Goal: Task Accomplishment & Management: Complete application form

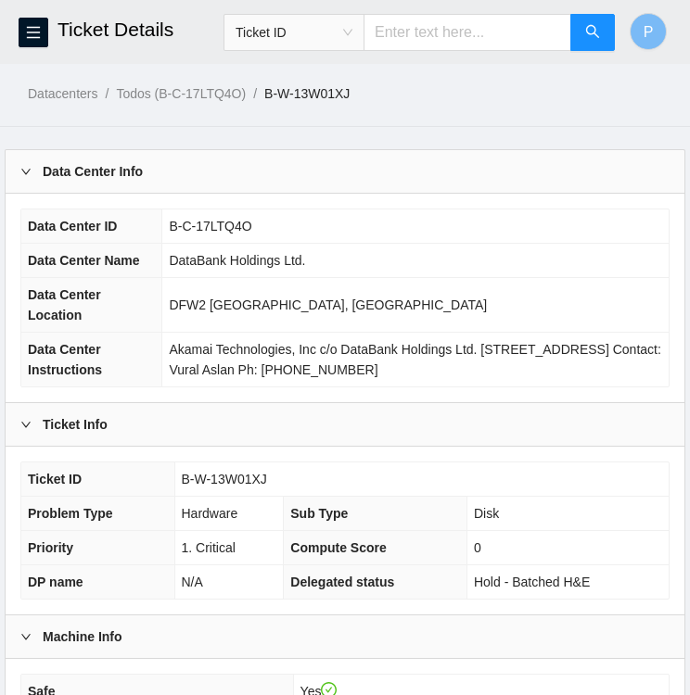
scroll to position [1143, 0]
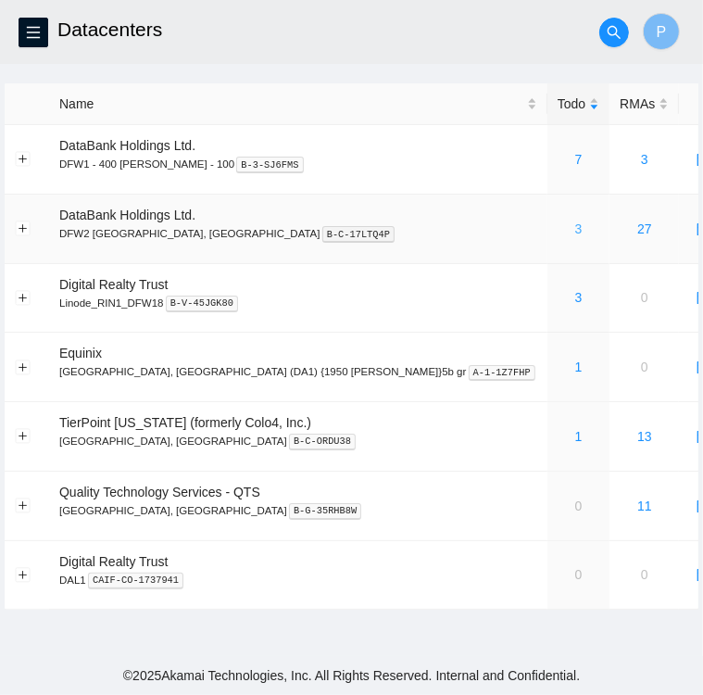
click at [576, 226] on link "3" at bounding box center [579, 228] width 7 height 15
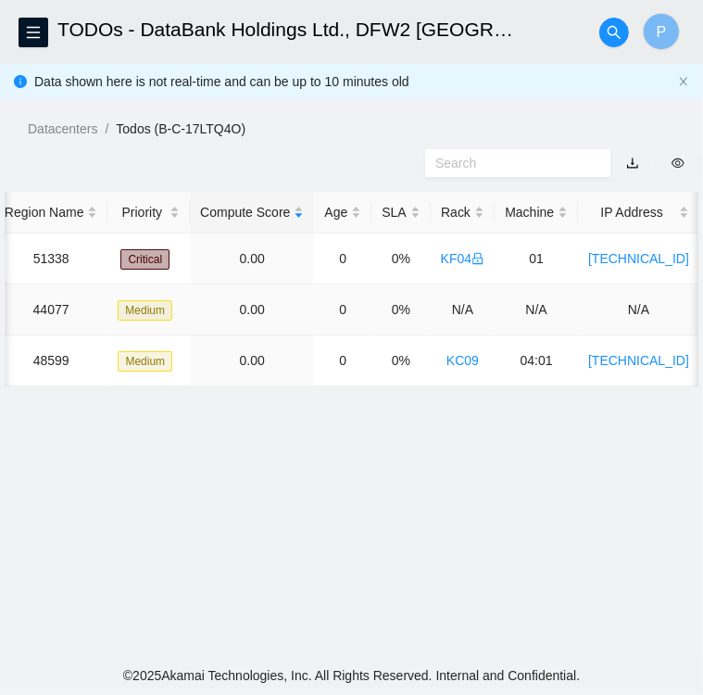
scroll to position [0, 371]
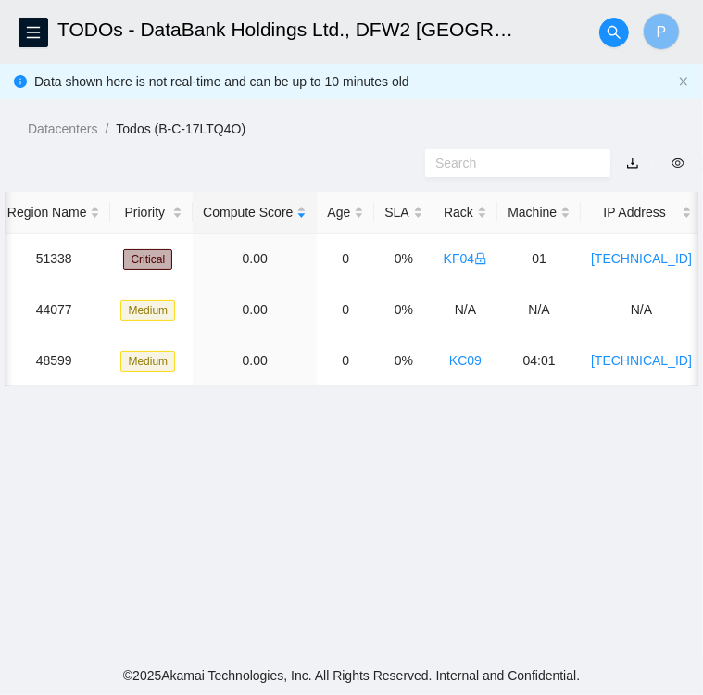
click at [184, 170] on div at bounding box center [351, 163] width 703 height 48
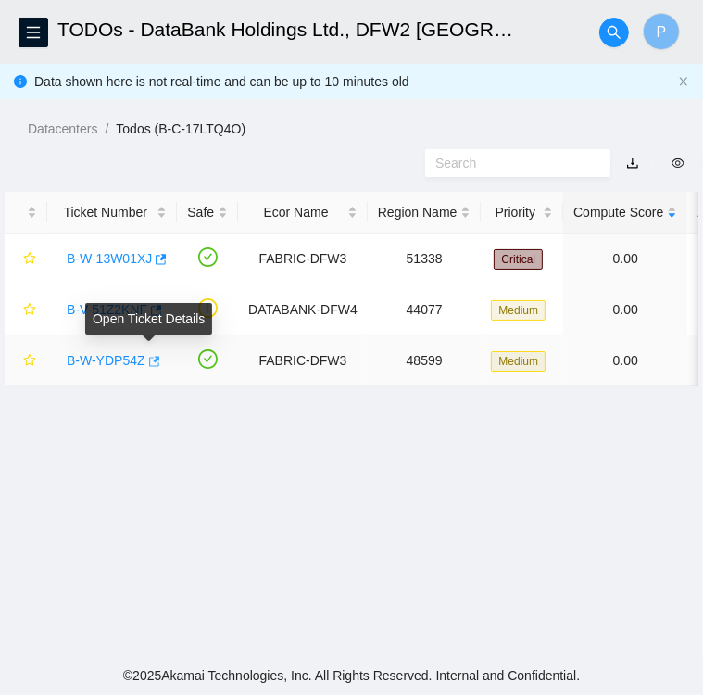
click at [151, 364] on icon "button" at bounding box center [152, 361] width 13 height 13
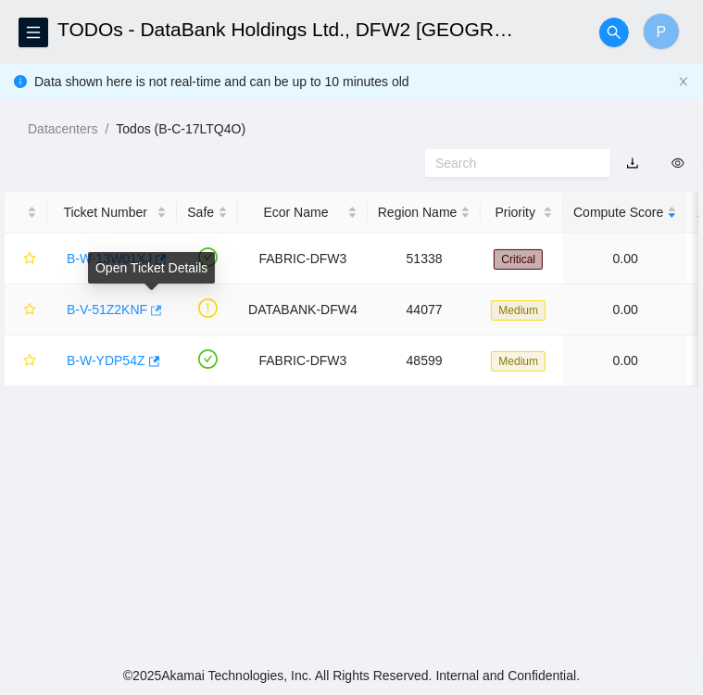
click at [149, 312] on icon "button" at bounding box center [154, 310] width 13 height 13
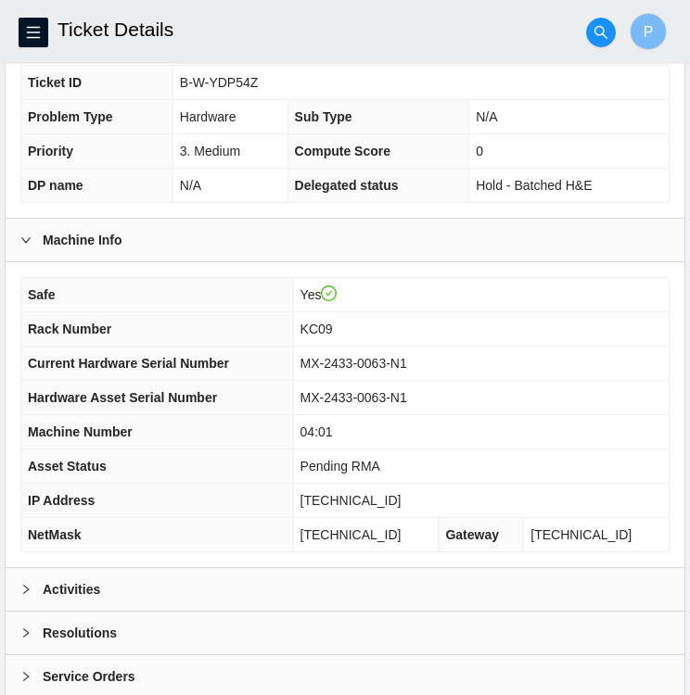
scroll to position [414, 0]
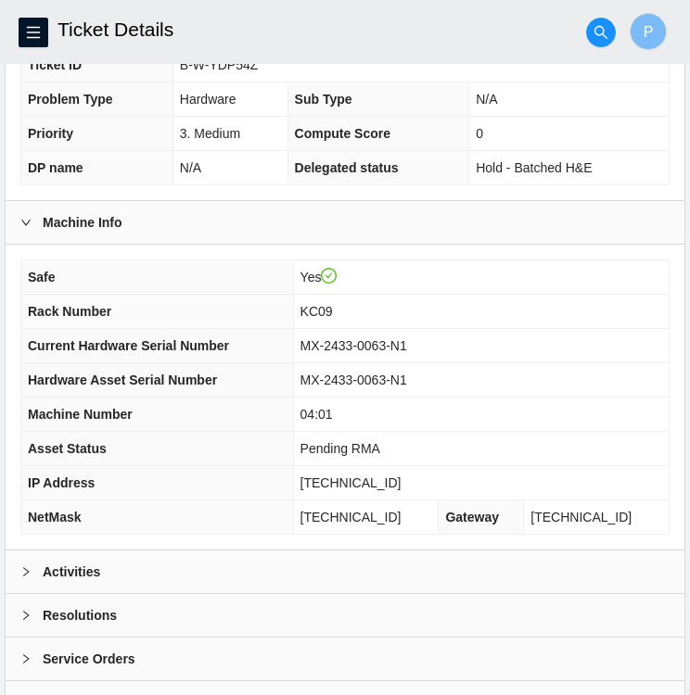
click at [511, 466] on td "23.61.206.203" at bounding box center [480, 483] width 375 height 34
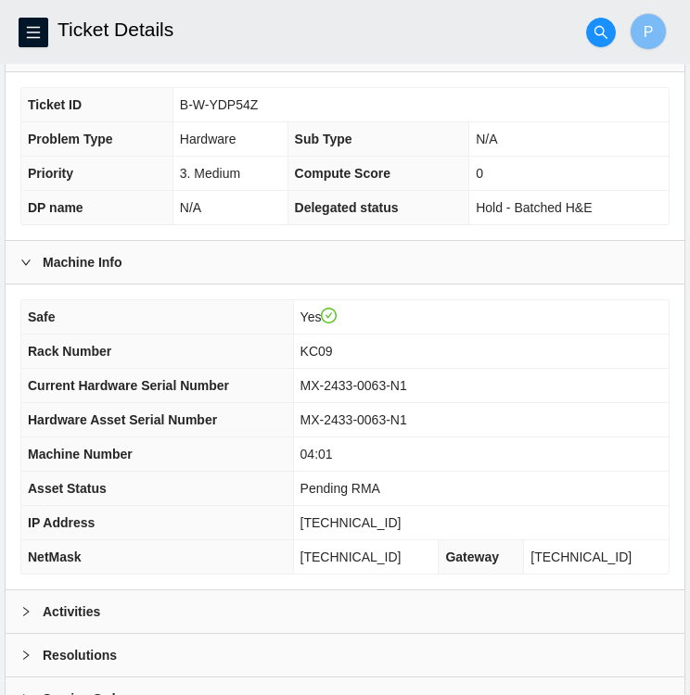
scroll to position [482, 0]
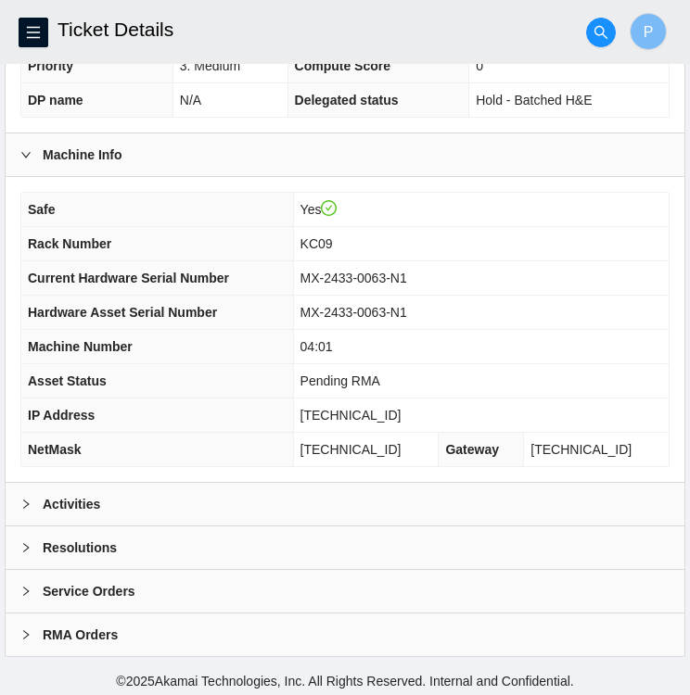
click at [31, 500] on icon "right" at bounding box center [25, 504] width 11 height 11
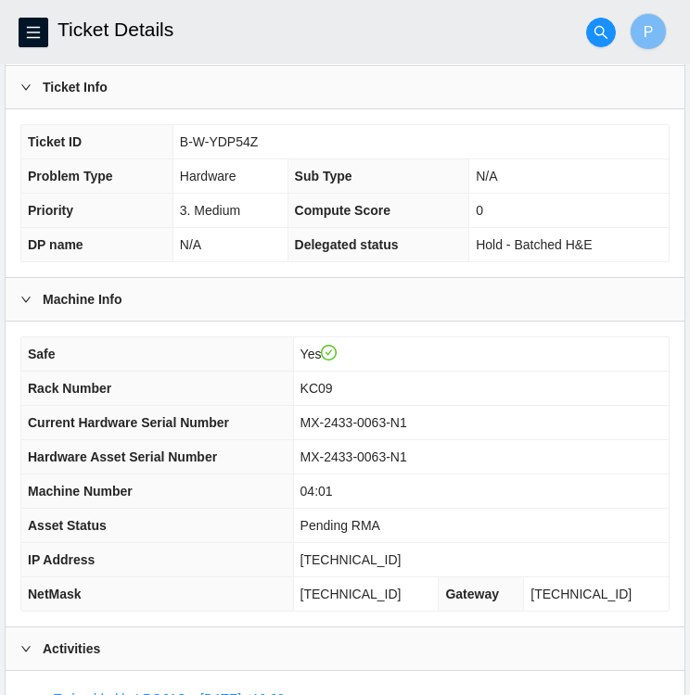
scroll to position [333, 0]
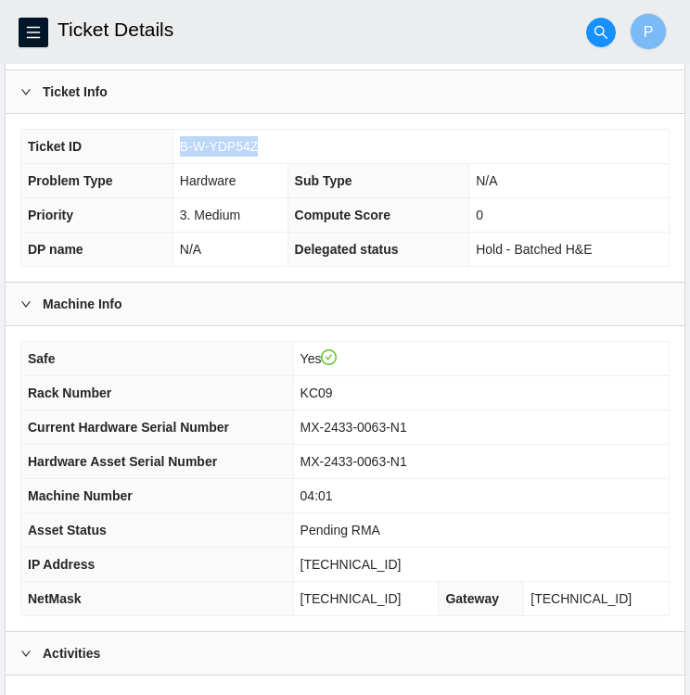
drag, startPoint x: 178, startPoint y: 143, endPoint x: 255, endPoint y: 153, distance: 77.6
click at [255, 153] on td "B-W-YDP54Z" at bounding box center [420, 147] width 496 height 34
copy span "B-W-YDP54Z"
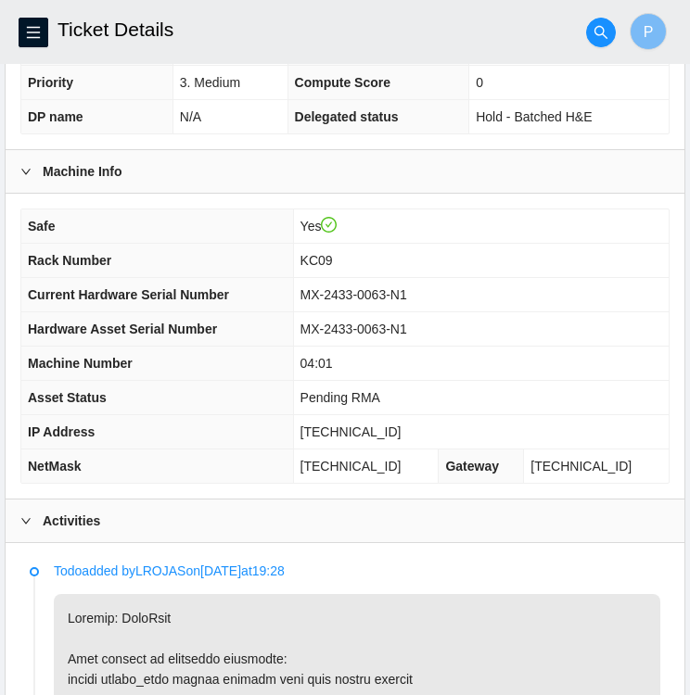
scroll to position [473, 0]
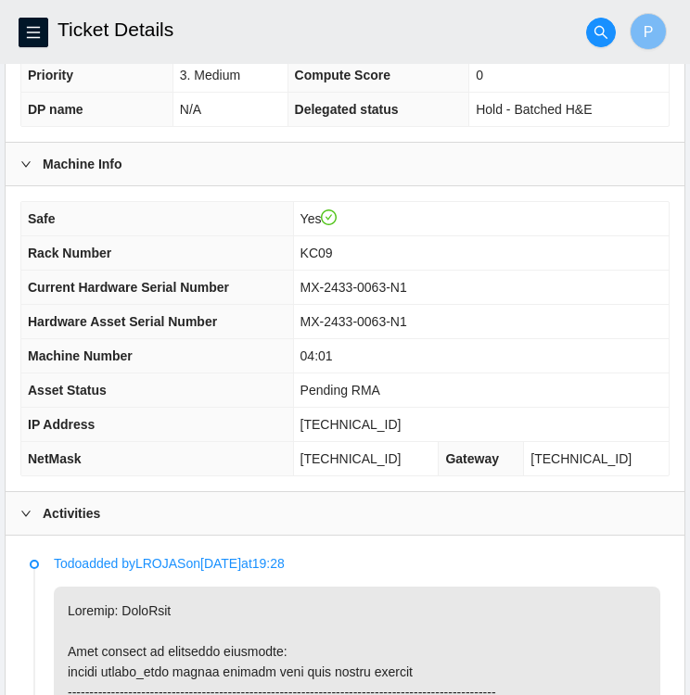
click at [24, 512] on icon "right" at bounding box center [25, 513] width 11 height 11
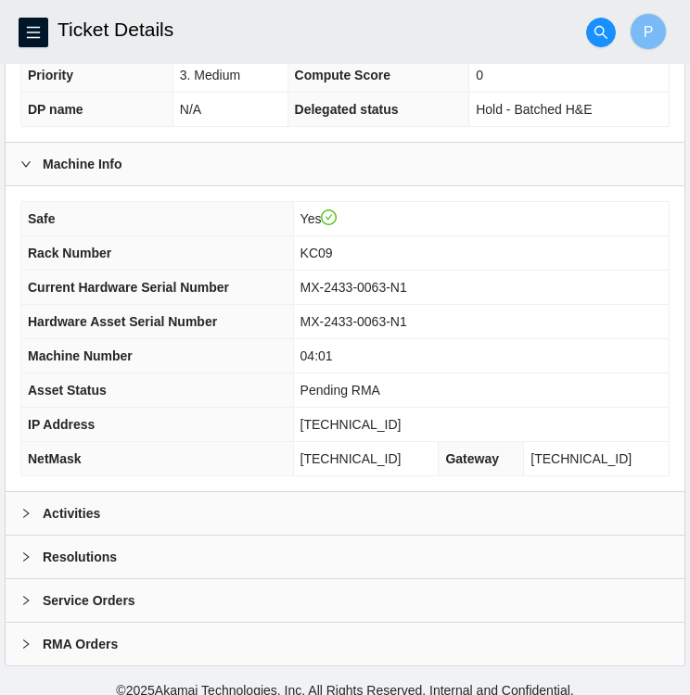
scroll to position [482, 0]
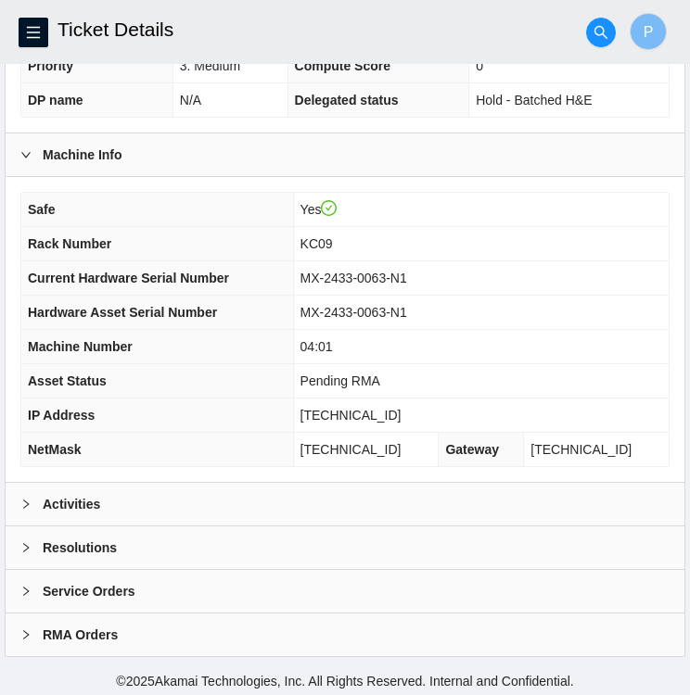
click at [25, 538] on div at bounding box center [31, 548] width 22 height 20
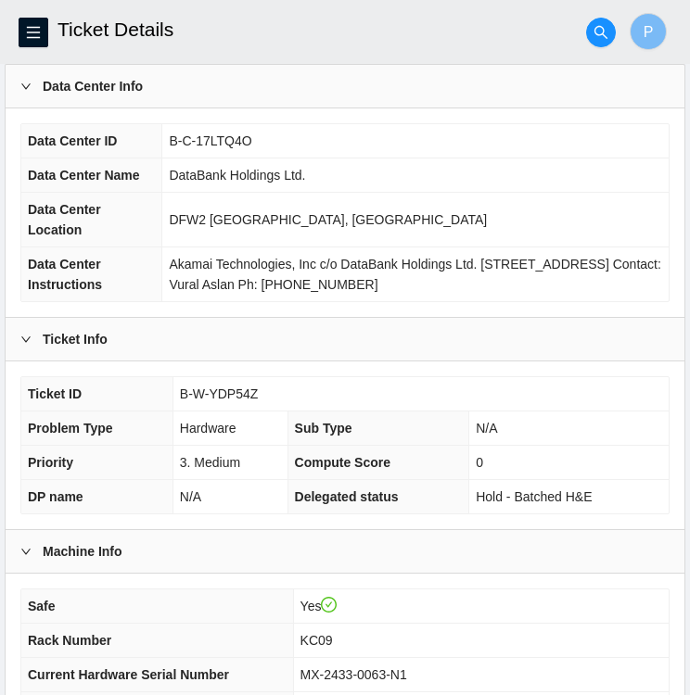
scroll to position [0, 0]
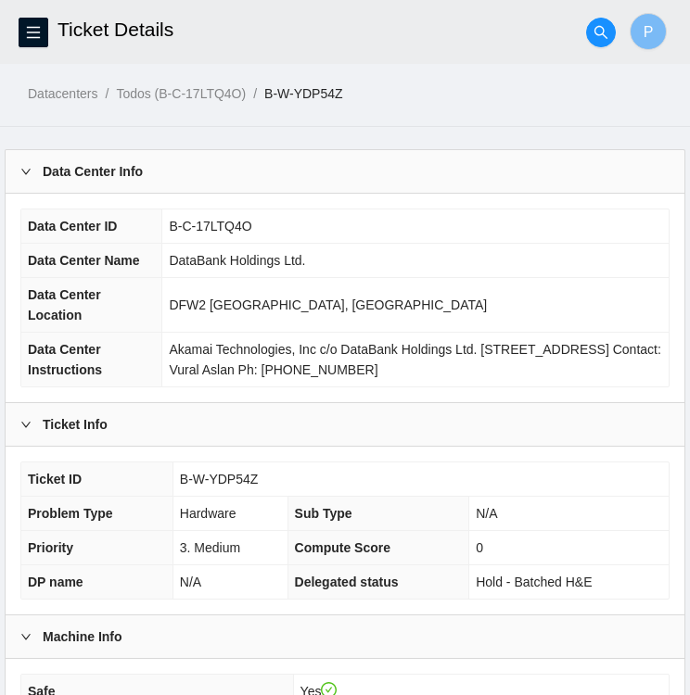
click at [34, 420] on div at bounding box center [31, 424] width 22 height 20
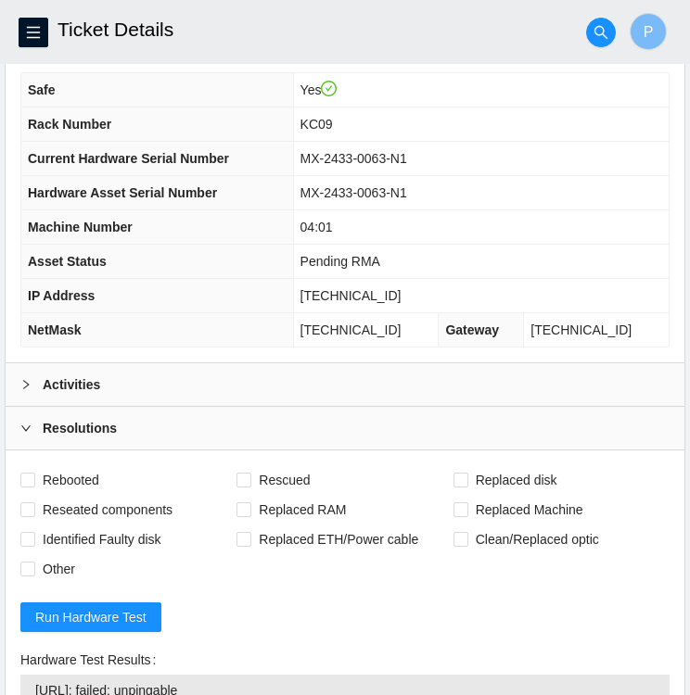
scroll to position [432, 0]
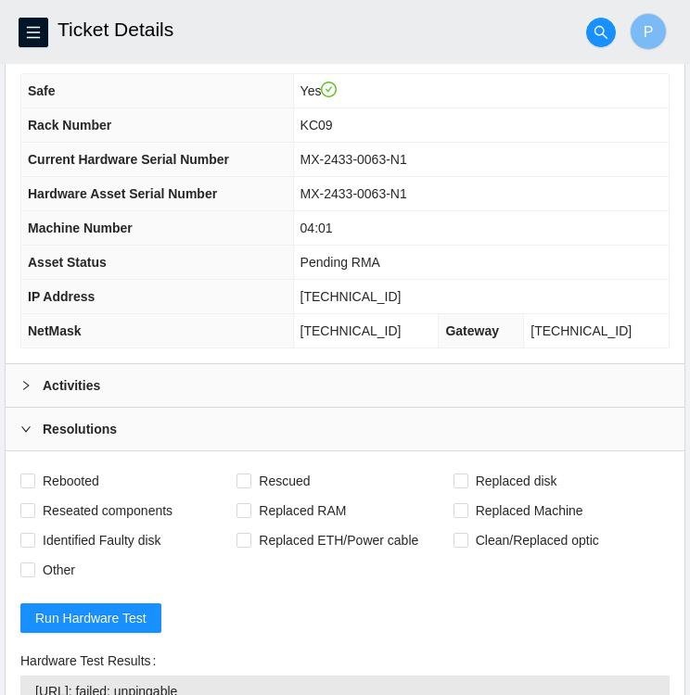
click at [23, 381] on icon "right" at bounding box center [26, 385] width 6 height 9
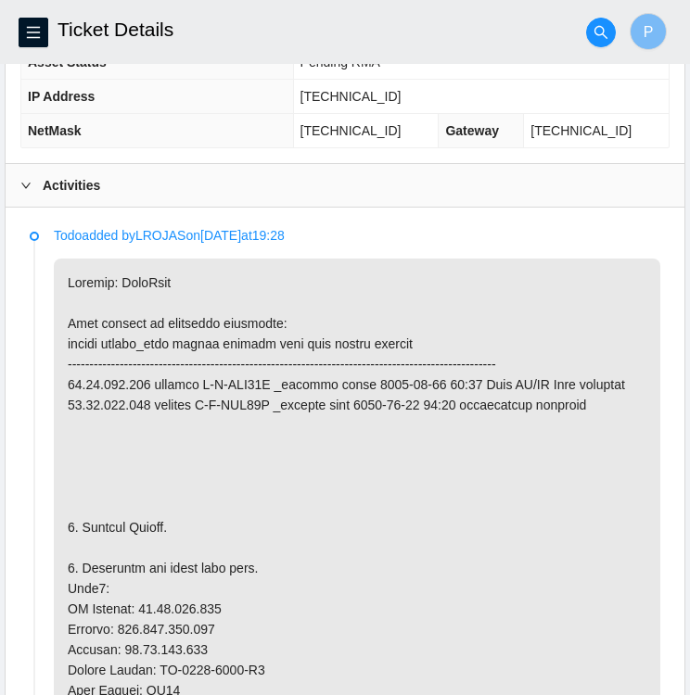
scroll to position [630, 0]
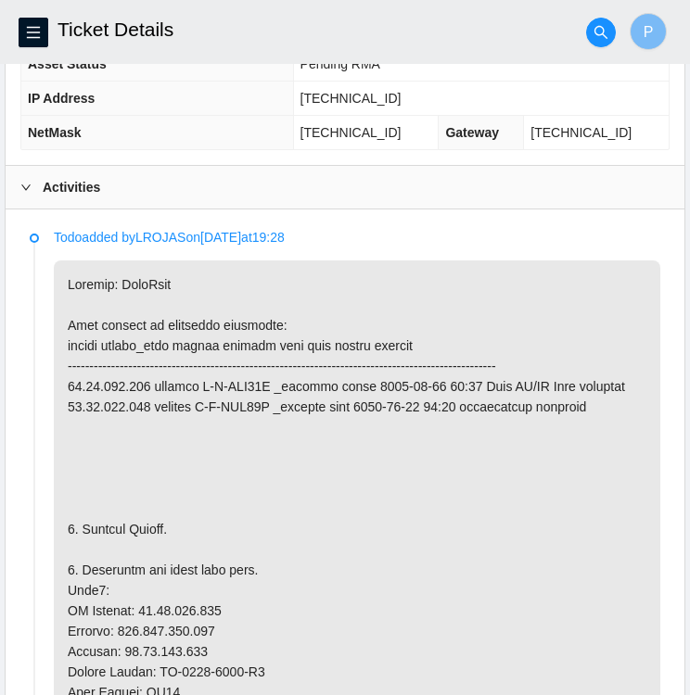
click at [27, 187] on icon "right" at bounding box center [25, 187] width 11 height 11
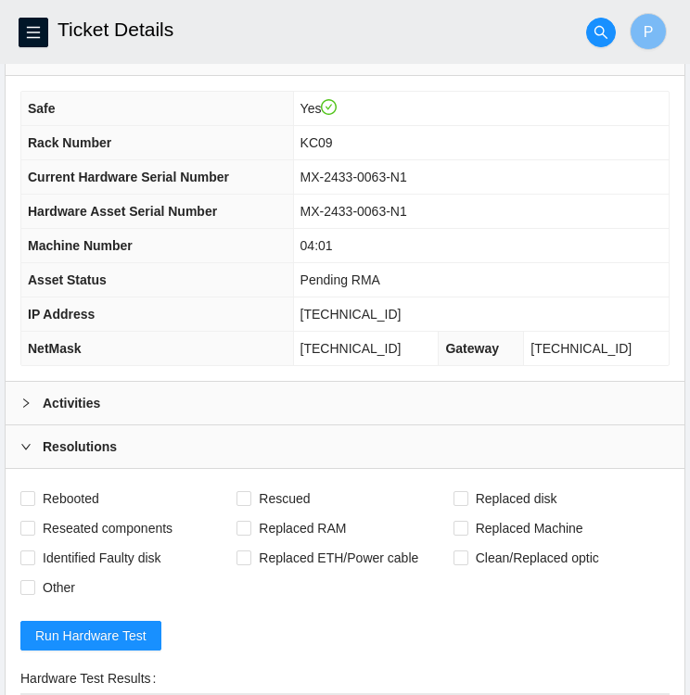
scroll to position [411, 0]
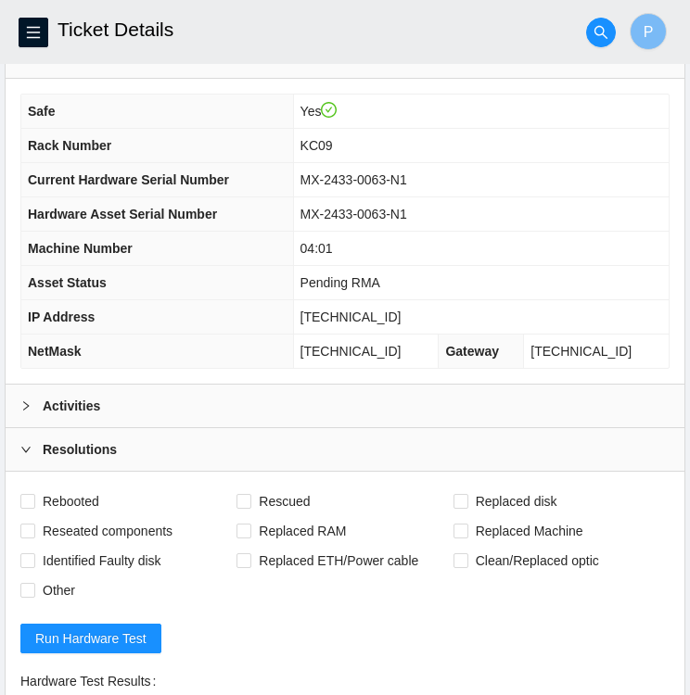
click at [35, 411] on div at bounding box center [31, 406] width 22 height 20
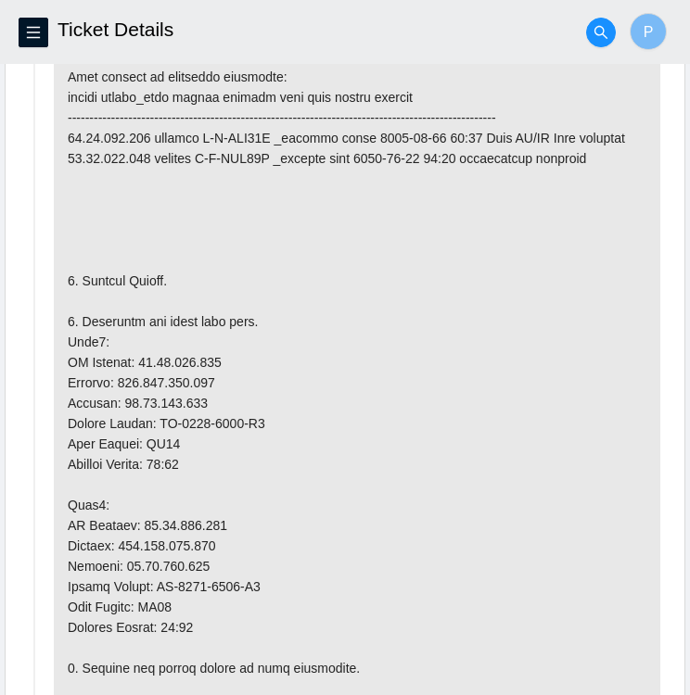
scroll to position [882, 0]
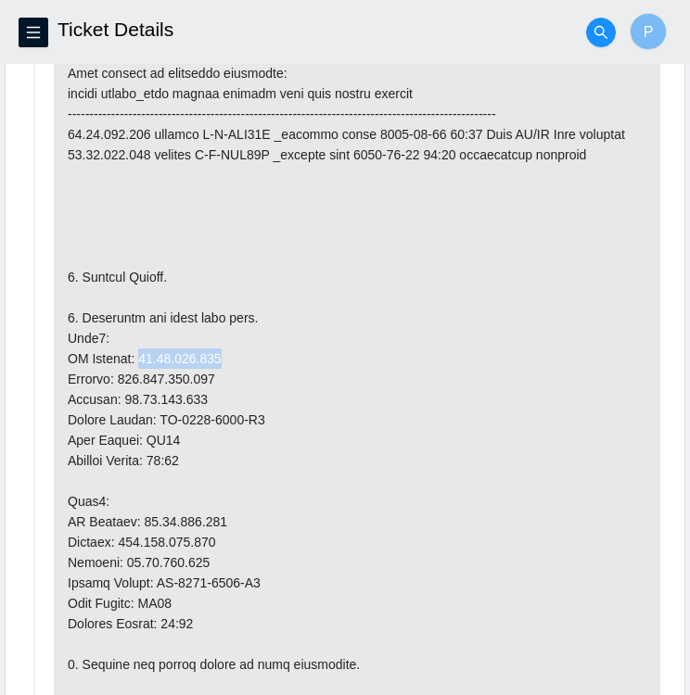
drag, startPoint x: 135, startPoint y: 357, endPoint x: 215, endPoint y: 357, distance: 79.7
click at [215, 357] on p at bounding box center [357, 664] width 606 height 1312
copy p "23.61.206.202"
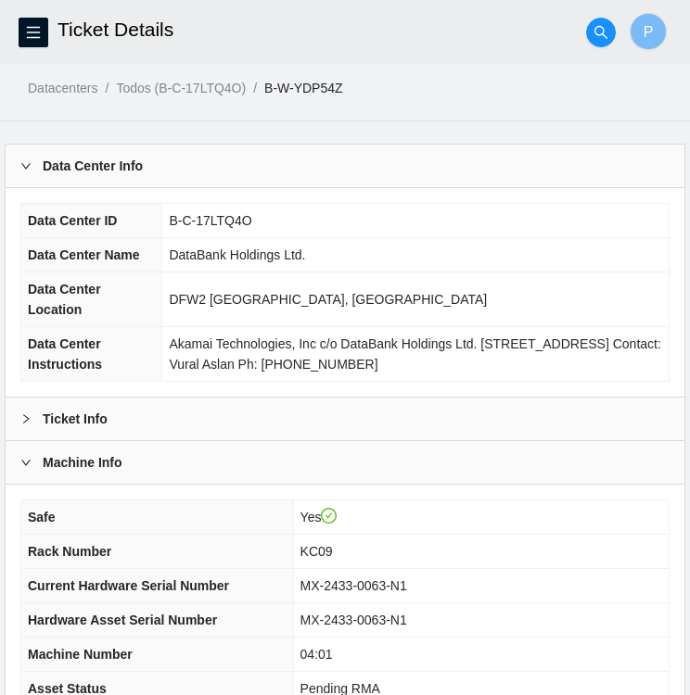
scroll to position [6, 0]
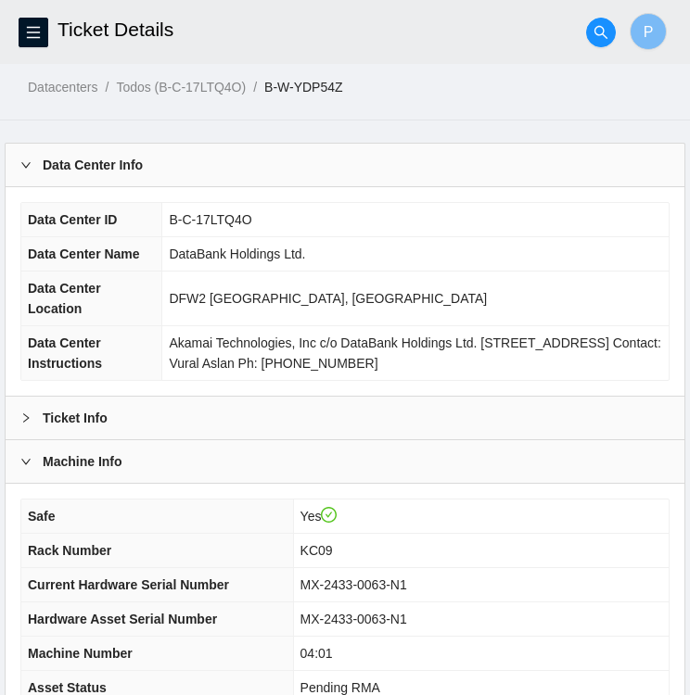
click at [21, 413] on icon "right" at bounding box center [25, 417] width 11 height 11
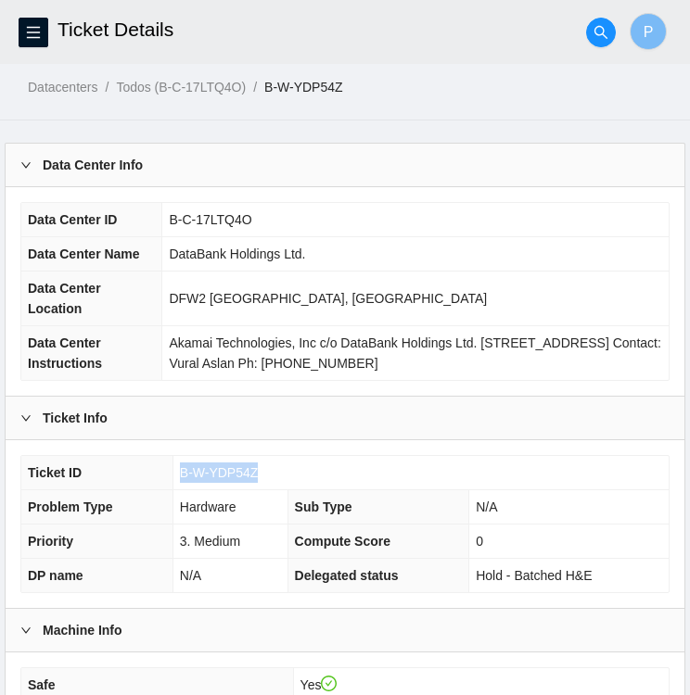
drag, startPoint x: 251, startPoint y: 466, endPoint x: 168, endPoint y: 462, distance: 83.5
click at [168, 462] on tr "Ticket ID B-W-YDP54Z" at bounding box center [344, 473] width 647 height 34
copy tr "B-W-YDP54Z"
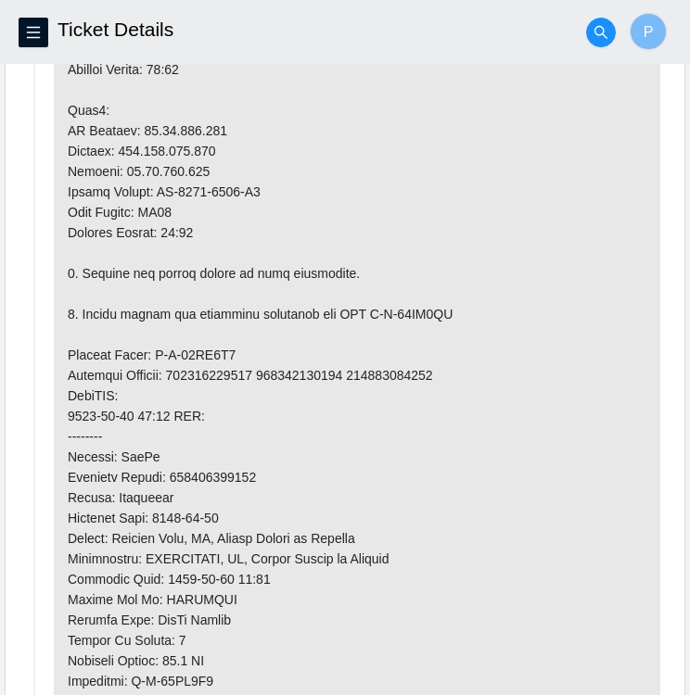
scroll to position [1440, 0]
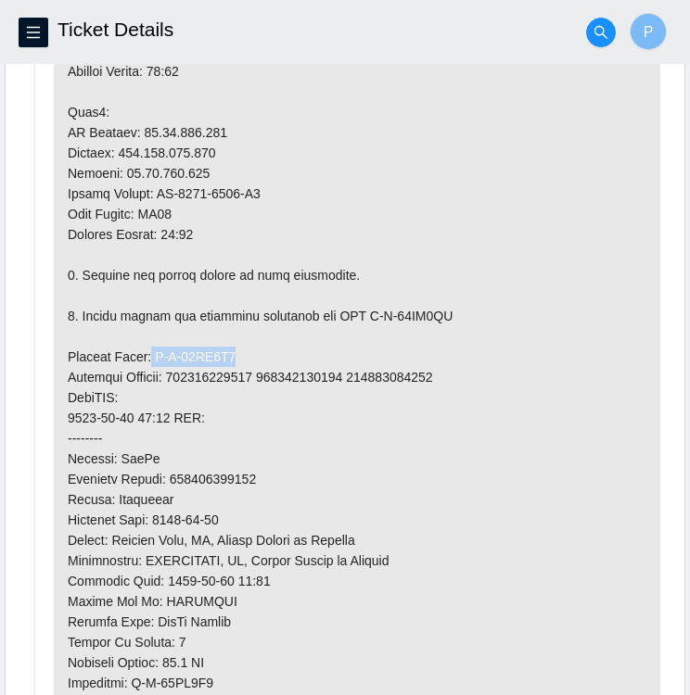
drag, startPoint x: 148, startPoint y: 349, endPoint x: 233, endPoint y: 353, distance: 84.4
click at [233, 353] on p at bounding box center [357, 275] width 606 height 1312
copy p "B-W-14CC7O8"
click at [445, 305] on p at bounding box center [357, 275] width 606 height 1312
drag, startPoint x: 433, startPoint y: 306, endPoint x: 353, endPoint y: 312, distance: 80.0
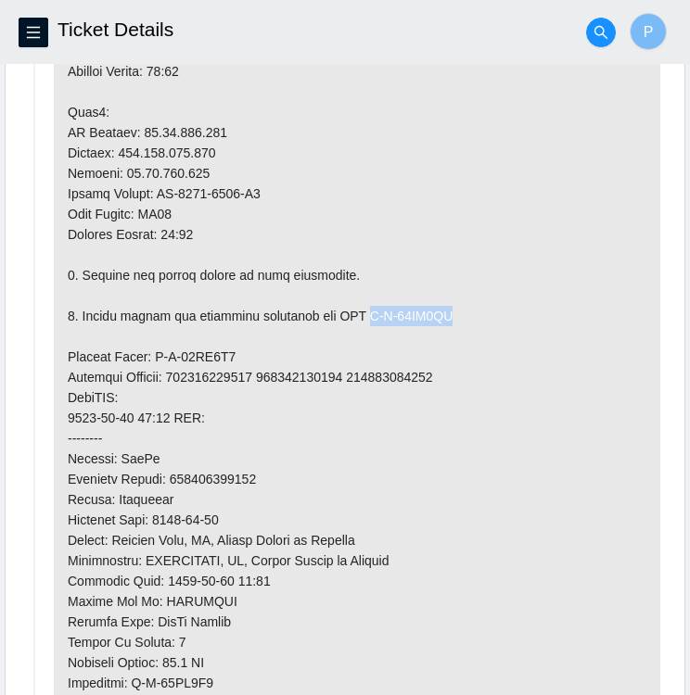
click at [353, 312] on p at bounding box center [357, 275] width 606 height 1312
copy p "B-W-14CC7OI"
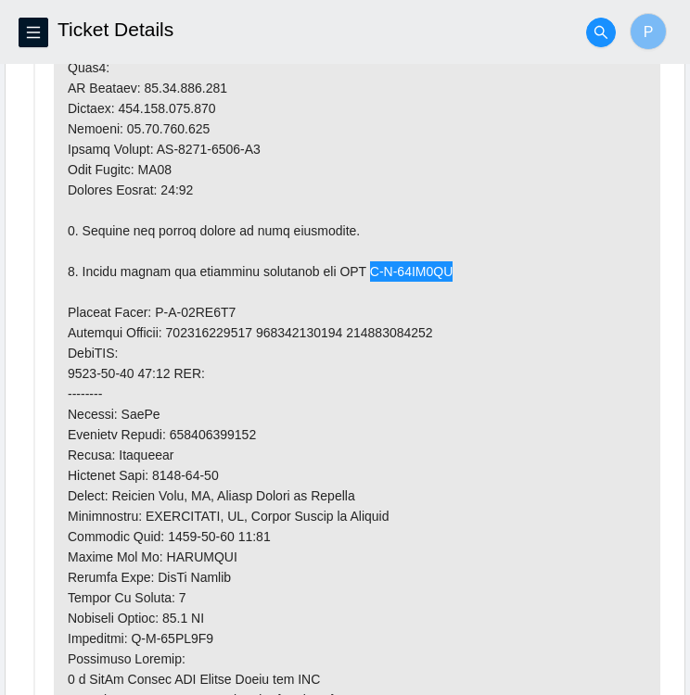
scroll to position [1483, 0]
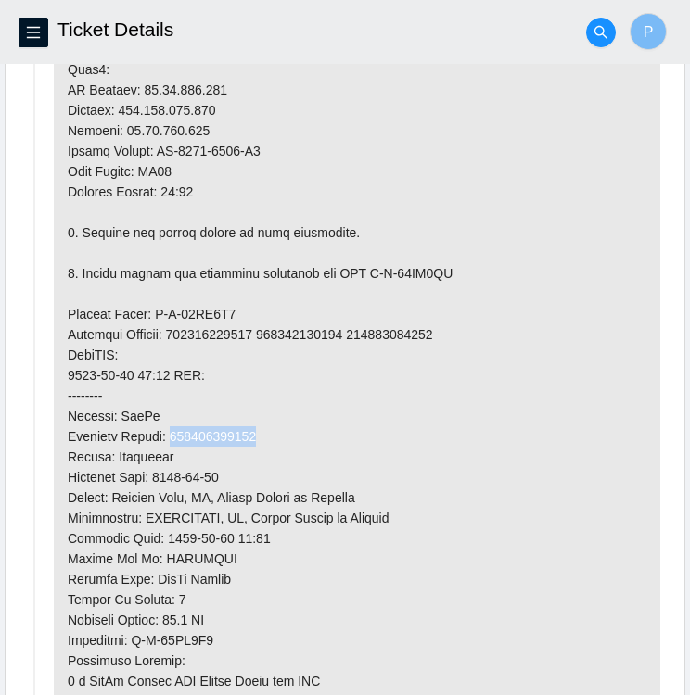
drag, startPoint x: 174, startPoint y: 427, endPoint x: 255, endPoint y: 440, distance: 81.7
click at [255, 440] on p at bounding box center [357, 232] width 606 height 1312
copy p "739263647736"
click at [557, 435] on p at bounding box center [357, 232] width 606 height 1312
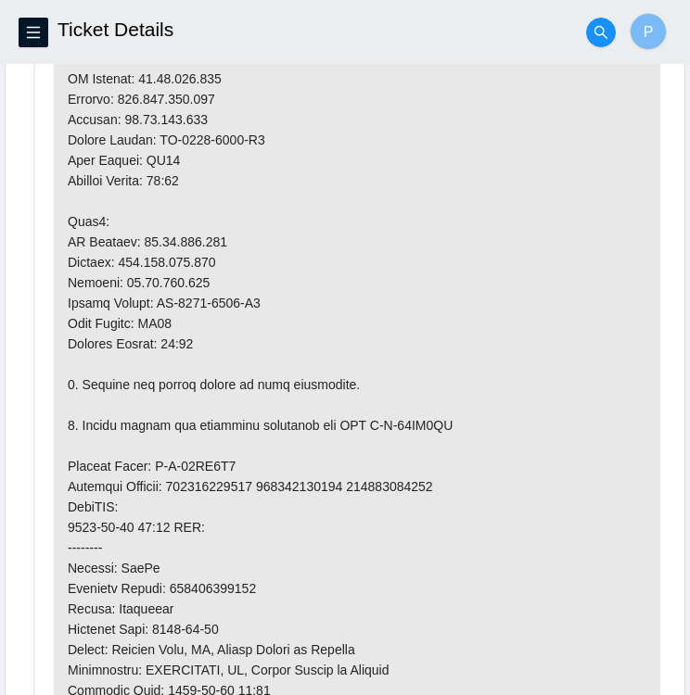
scroll to position [1330, 0]
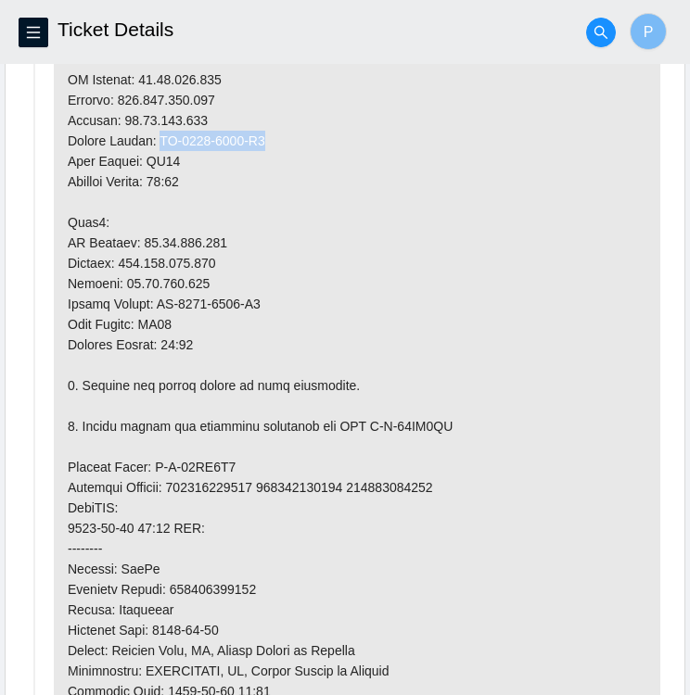
drag, startPoint x: 158, startPoint y: 133, endPoint x: 268, endPoint y: 136, distance: 110.3
click at [268, 136] on p at bounding box center [357, 385] width 606 height 1312
copy p "MX-2024-0635-N0"
click at [269, 297] on p at bounding box center [357, 385] width 606 height 1312
drag, startPoint x: 259, startPoint y: 295, endPoint x: 180, endPoint y: 297, distance: 79.7
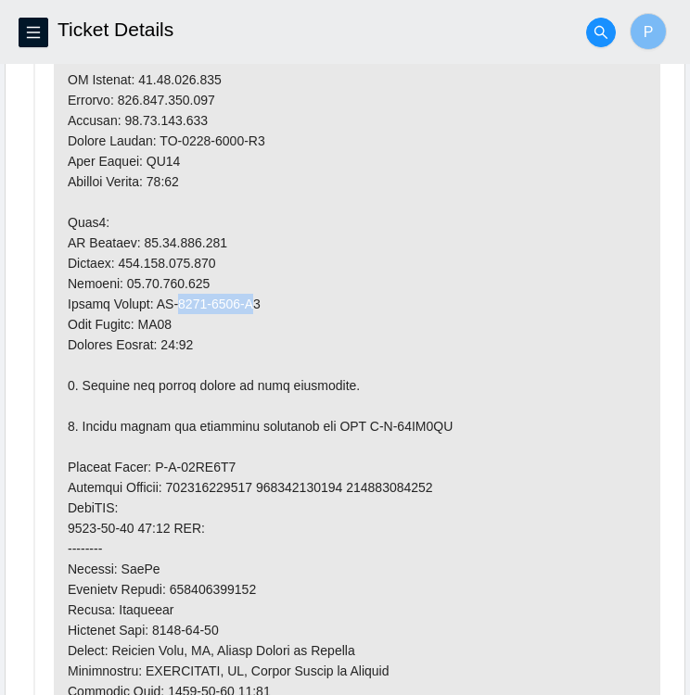
click at [180, 297] on p at bounding box center [357, 385] width 606 height 1312
drag, startPoint x: 180, startPoint y: 297, endPoint x: 290, endPoint y: 319, distance: 112.3
click at [290, 319] on p at bounding box center [357, 385] width 606 height 1312
drag, startPoint x: 265, startPoint y: 293, endPoint x: 158, endPoint y: 295, distance: 107.5
click at [158, 295] on p at bounding box center [357, 385] width 606 height 1312
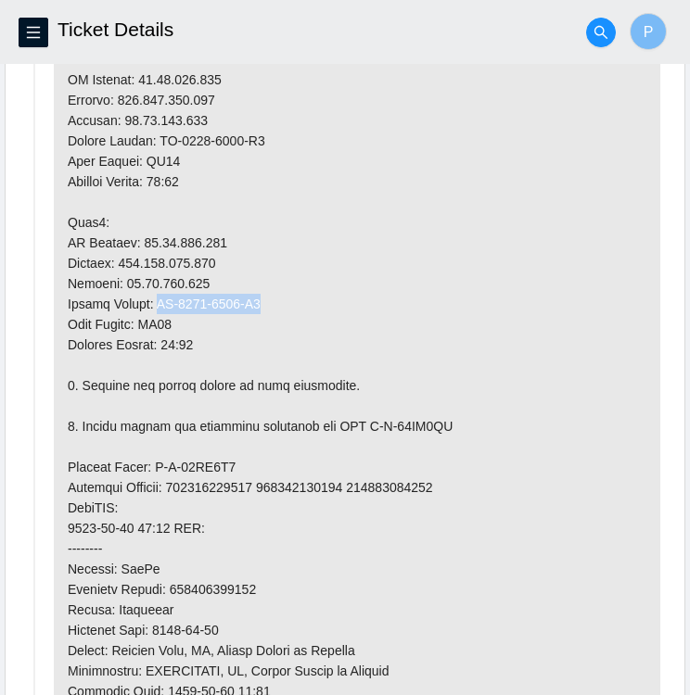
copy p "MX-2024-0635-N1"
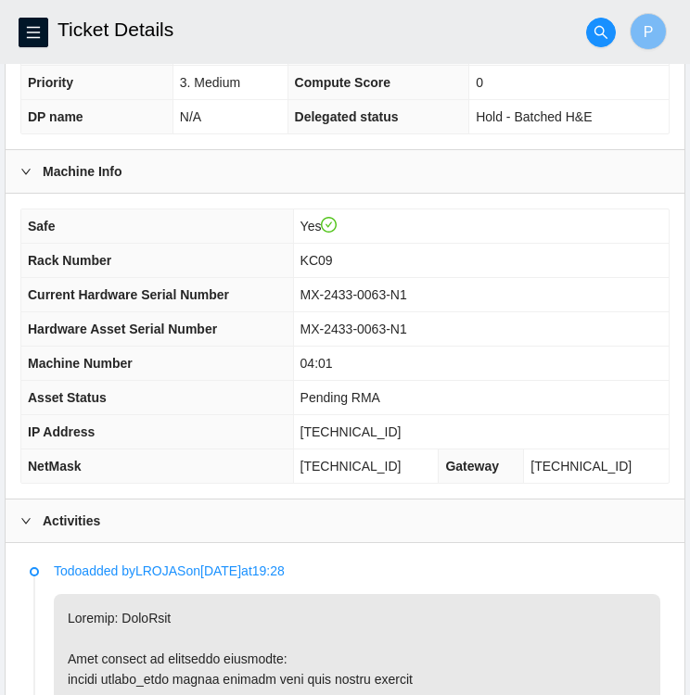
scroll to position [450, 0]
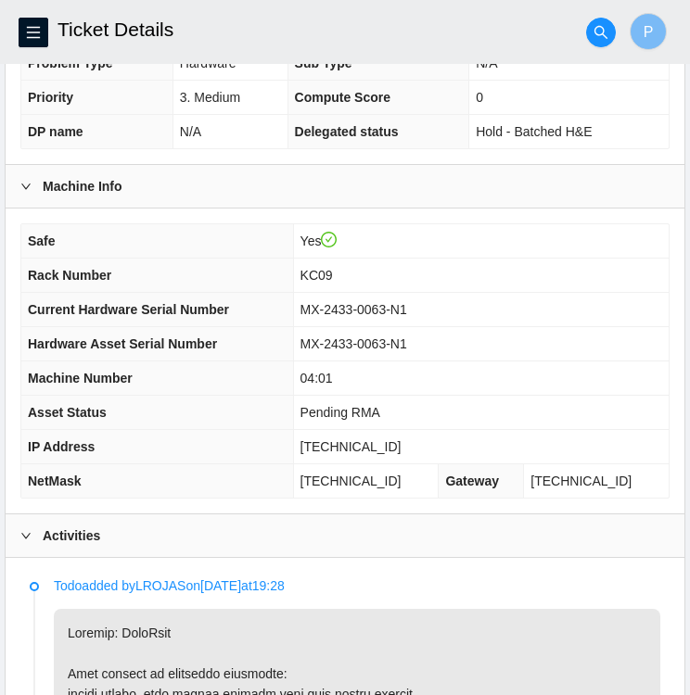
click at [428, 304] on td "MX-2433-0063-N1" at bounding box center [480, 310] width 375 height 34
drag, startPoint x: 422, startPoint y: 305, endPoint x: 317, endPoint y: 297, distance: 105.0
click at [317, 302] on span "MX-2433-0063-N1" at bounding box center [353, 309] width 107 height 15
copy span "MX-2433-0063-N1"
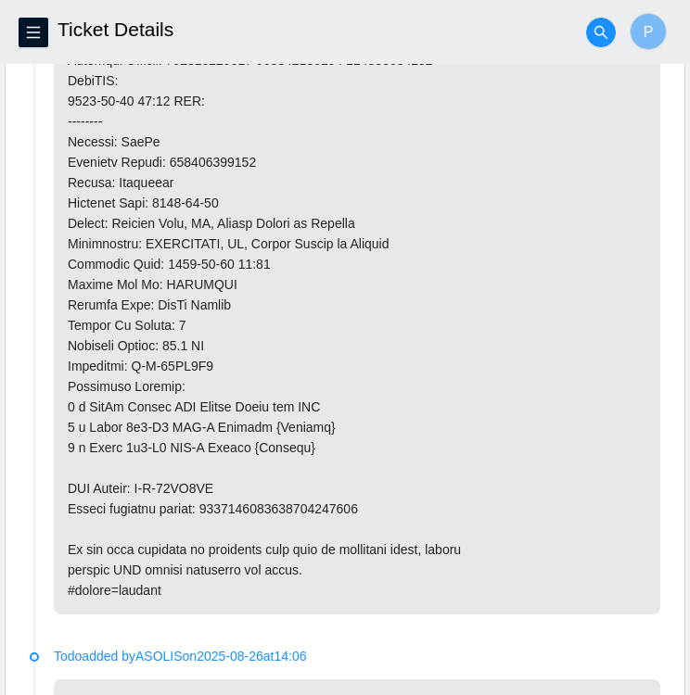
scroll to position [1766, 0]
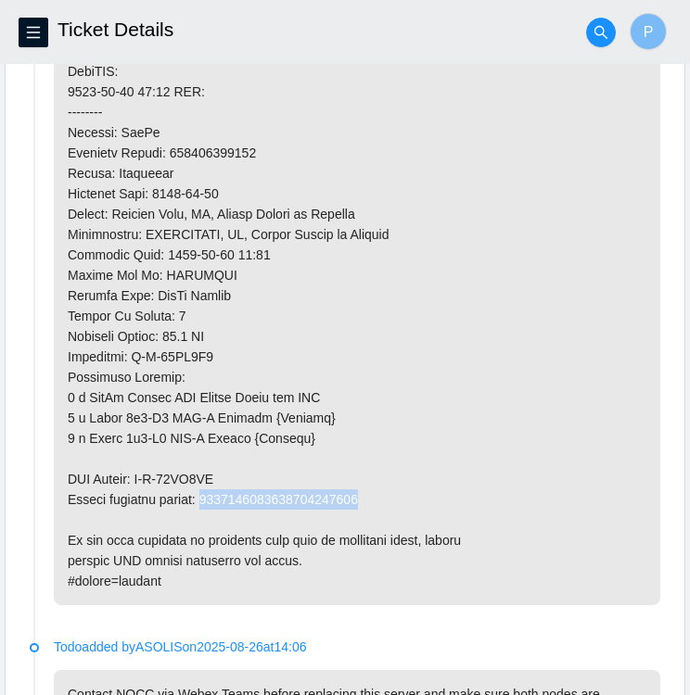
drag, startPoint x: 367, startPoint y: 491, endPoint x: 209, endPoint y: 490, distance: 158.5
copy p "9612018969028700238541"
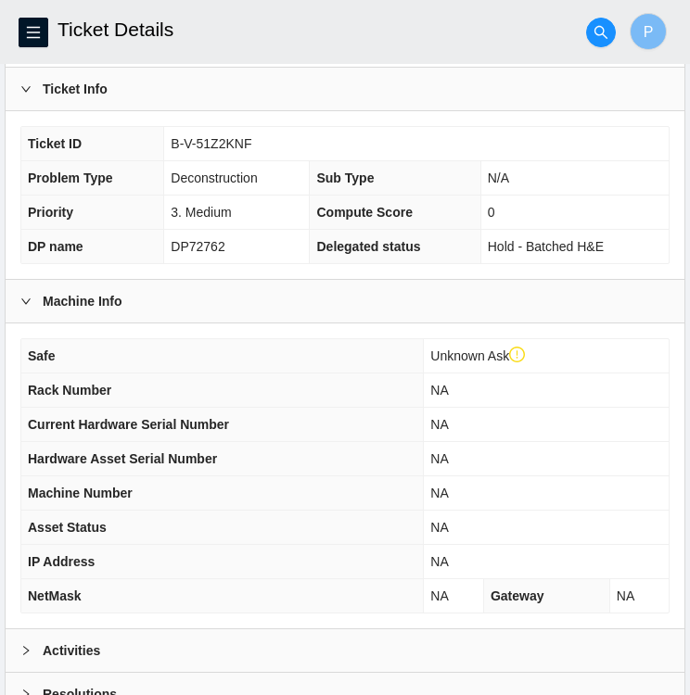
scroll to position [370, 0]
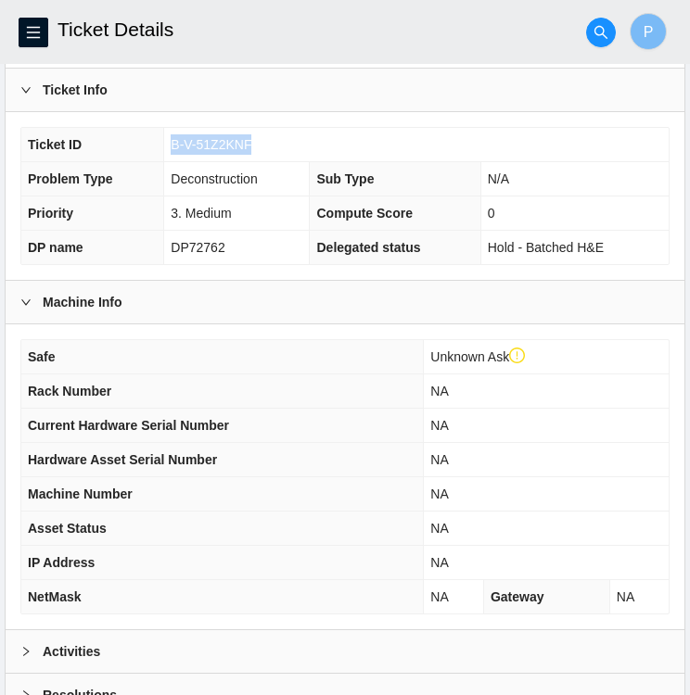
drag, startPoint x: 245, startPoint y: 142, endPoint x: 169, endPoint y: 133, distance: 76.5
click at [169, 133] on td "B-V-51Z2KNF" at bounding box center [416, 145] width 504 height 34
copy span "B-V-51Z2KNF"
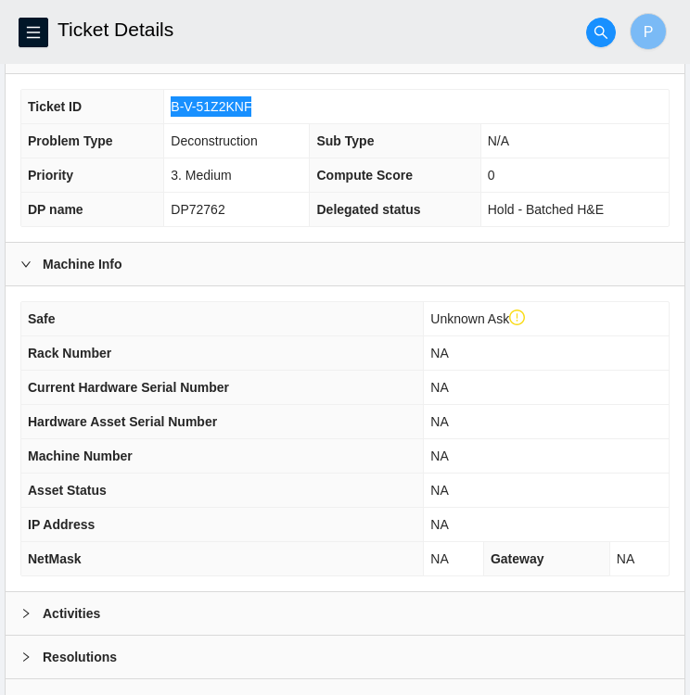
scroll to position [517, 0]
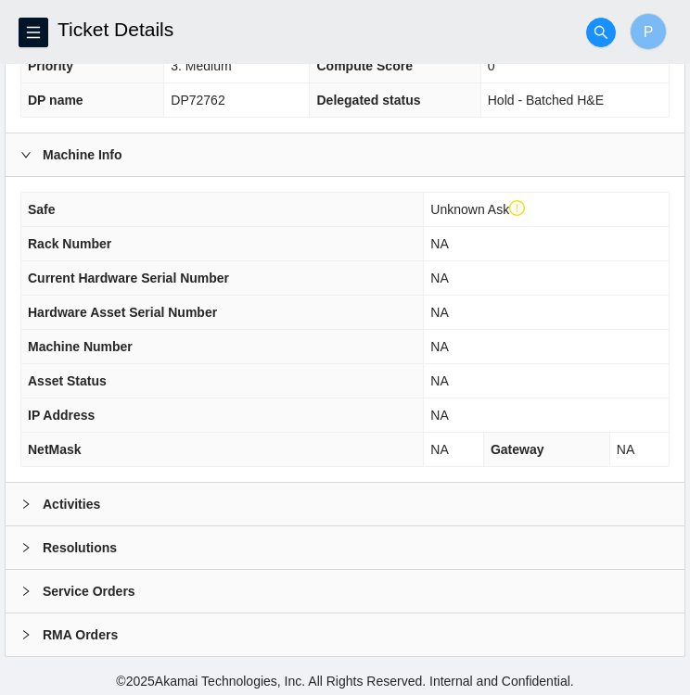
click at [448, 323] on td "NA" at bounding box center [546, 313] width 245 height 34
click at [19, 500] on div "Activities" at bounding box center [345, 504] width 678 height 43
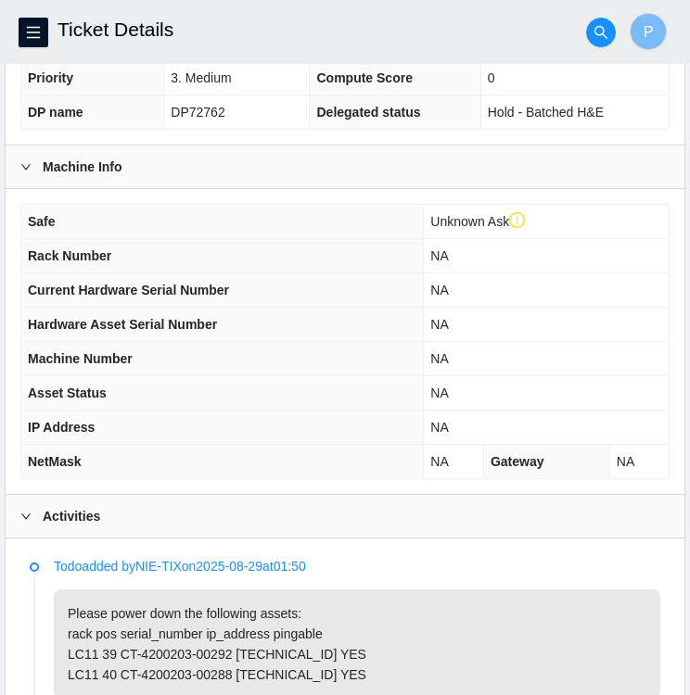
scroll to position [0, 0]
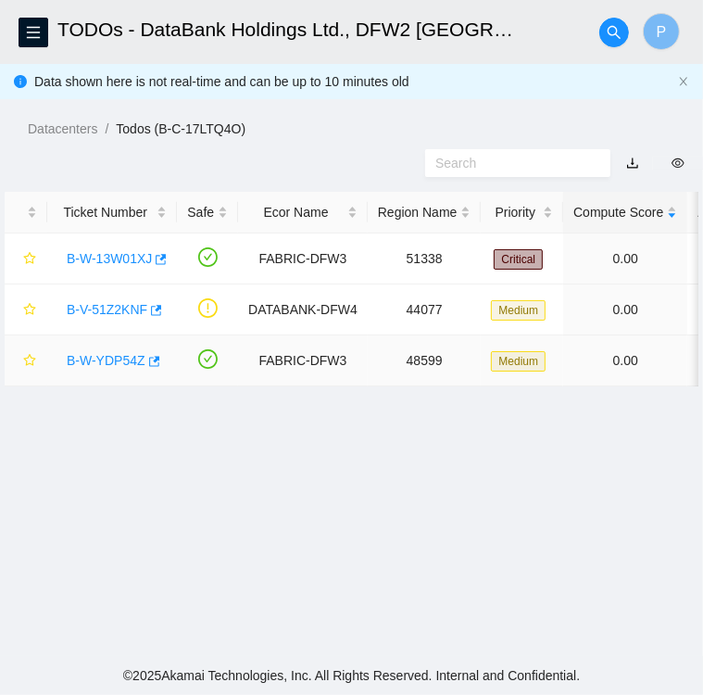
click at [108, 363] on link "B-W-YDP54Z" at bounding box center [106, 360] width 79 height 15
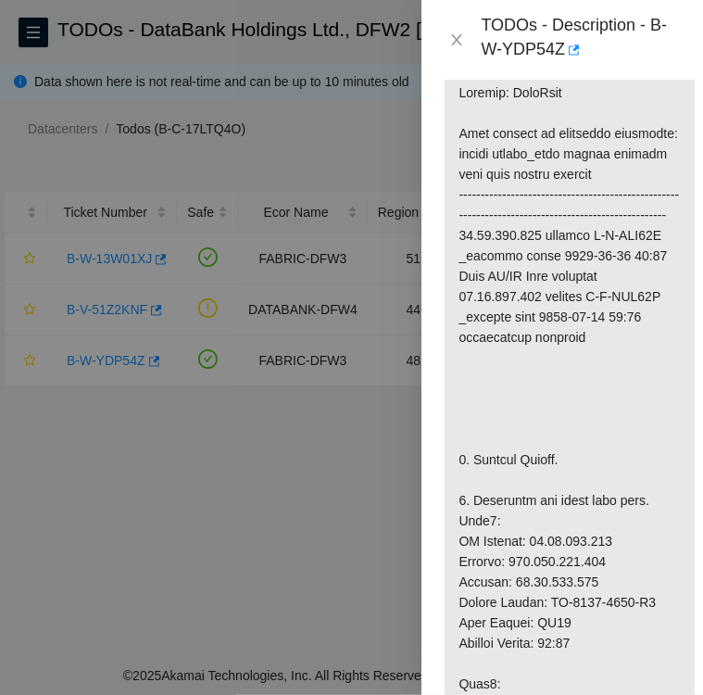
scroll to position [476, 0]
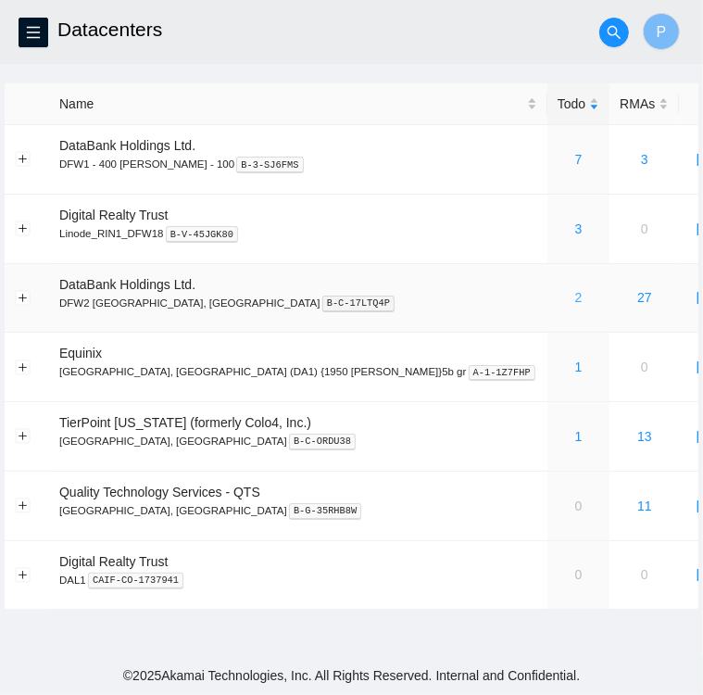
click at [576, 301] on link "2" at bounding box center [579, 297] width 7 height 15
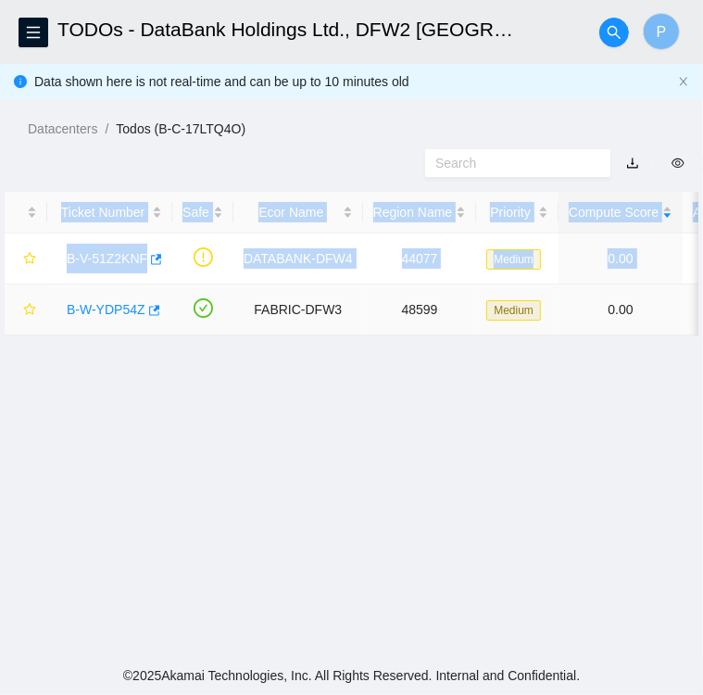
drag, startPoint x: 52, startPoint y: 315, endPoint x: 121, endPoint y: 406, distance: 114.4
click at [121, 406] on main "TODOs - DataBank Holdings Ltd., DFW2 Richardson, TX P Data shown here is not re…" at bounding box center [351, 328] width 703 height 656
click at [95, 420] on main "TODOs - DataBank Holdings Ltd., DFW2 Richardson, TX P Data shown here is not re…" at bounding box center [351, 328] width 703 height 656
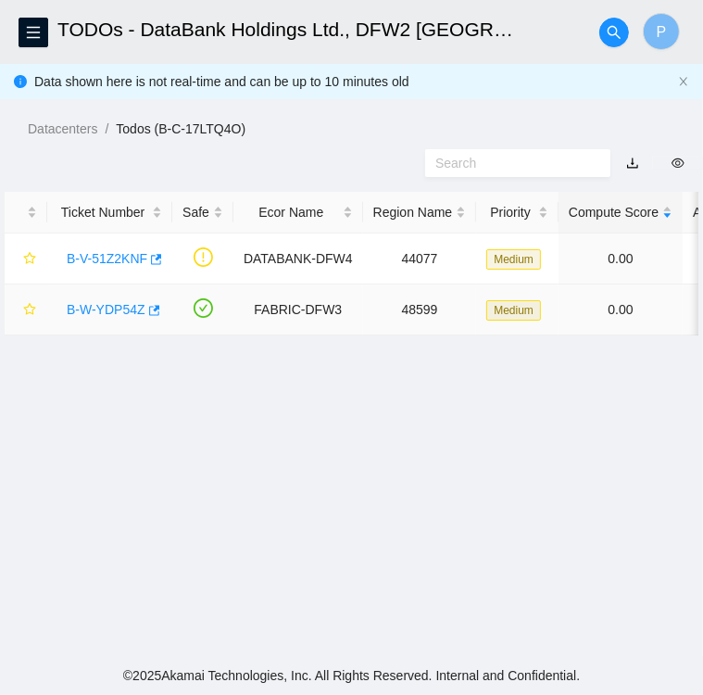
click at [114, 316] on link "B-W-YDP54Z" at bounding box center [106, 309] width 79 height 15
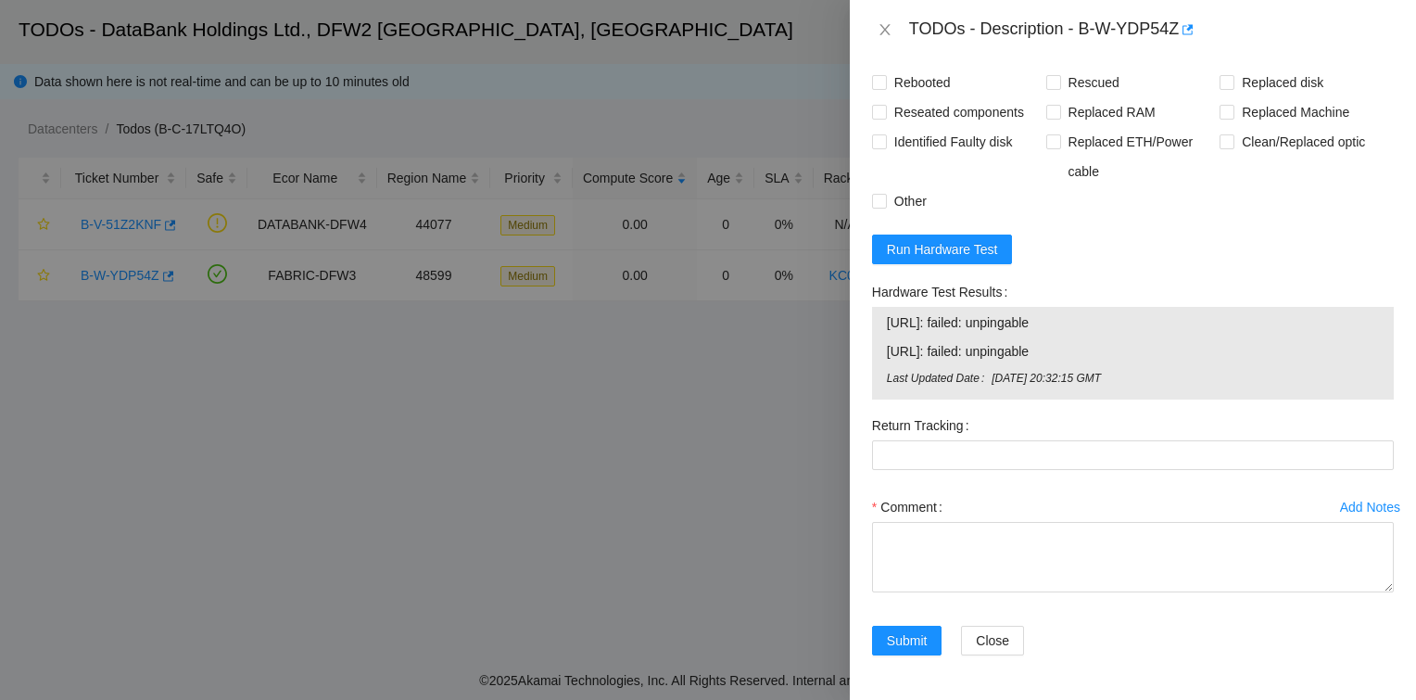
scroll to position [1778, 0]
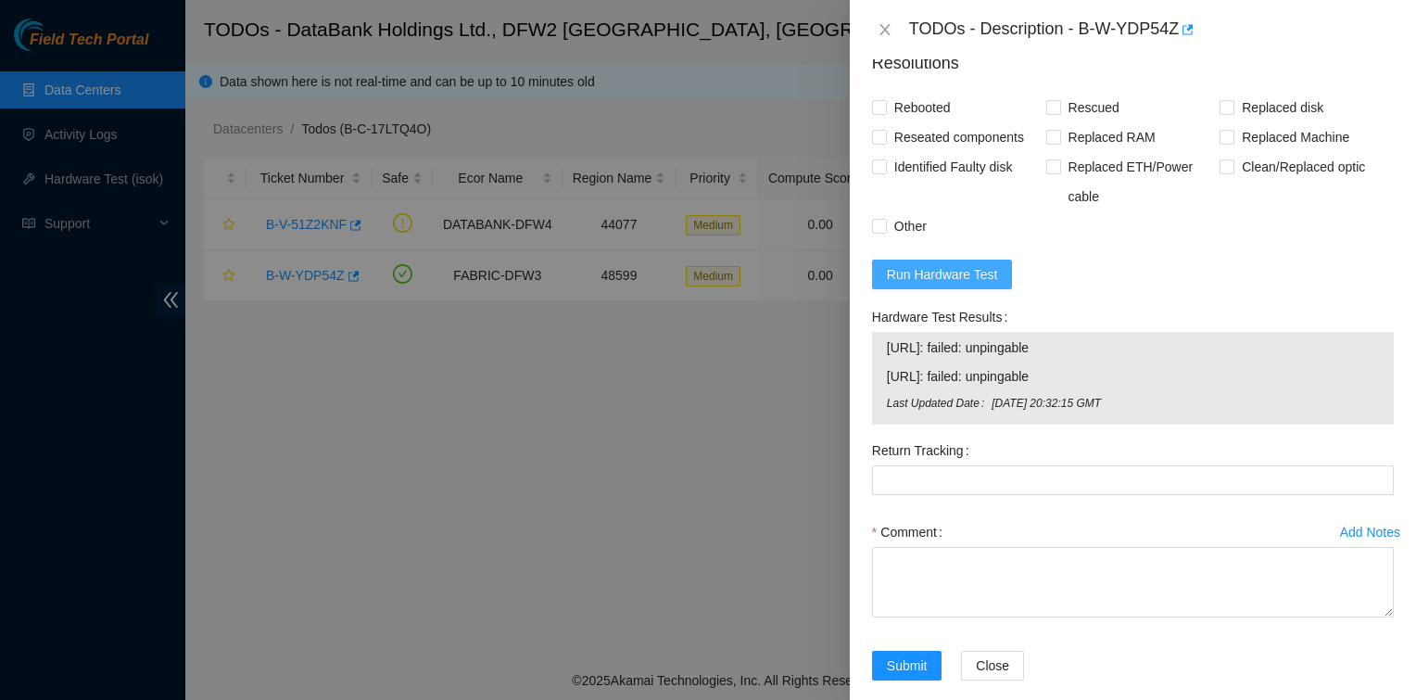
click at [702, 285] on span "Run Hardware Test" at bounding box center [942, 274] width 111 height 20
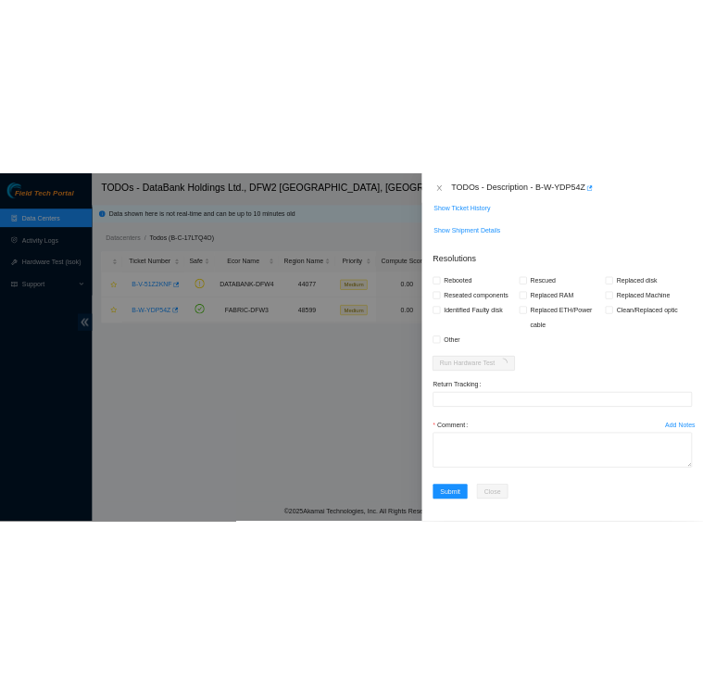
scroll to position [1687, 0]
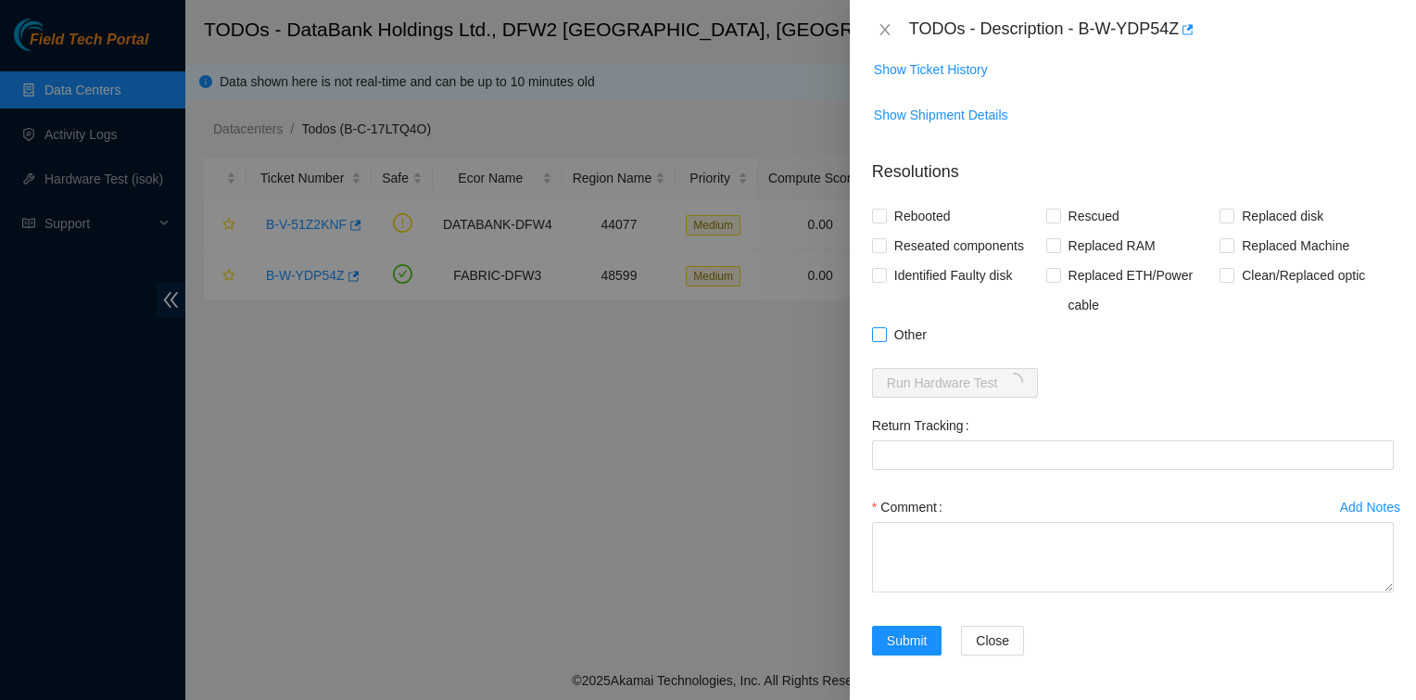
click at [702, 343] on label "Other" at bounding box center [903, 335] width 62 height 30
click at [702, 340] on input "Other" at bounding box center [878, 333] width 13 height 13
checkbox input "true"
click at [702, 243] on input "Replaced Machine" at bounding box center [1226, 244] width 13 height 13
checkbox input "true"
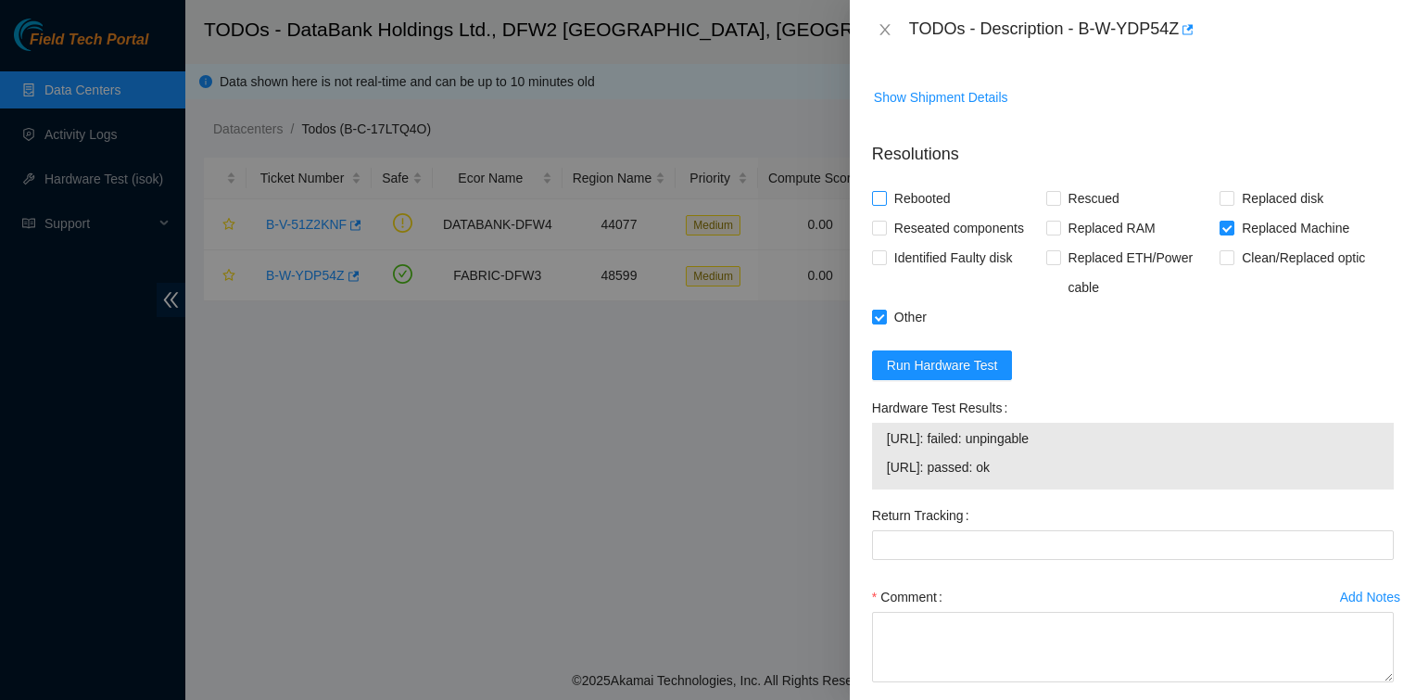
click at [702, 204] on input "Rebooted" at bounding box center [878, 197] width 13 height 13
checkbox input "true"
click at [702, 204] on input "Rescued" at bounding box center [1052, 197] width 13 height 13
checkbox input "true"
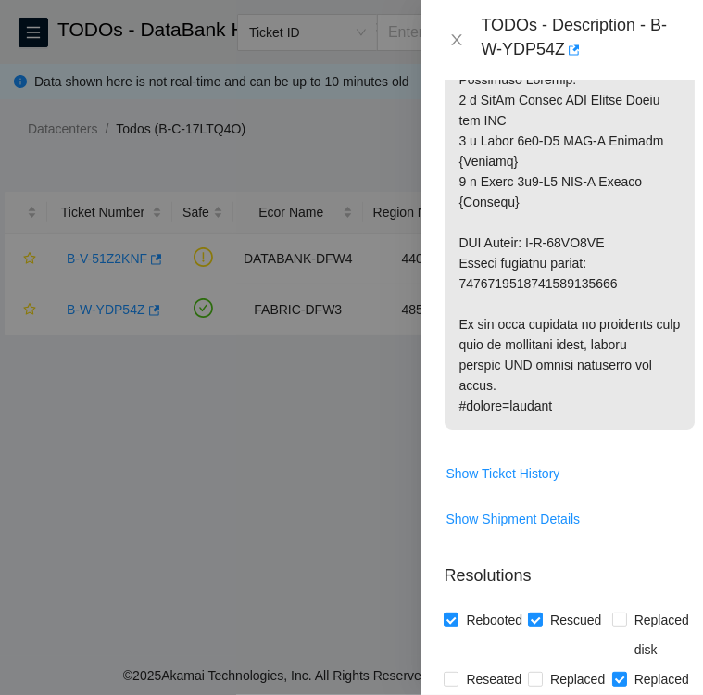
scroll to position [2108, 0]
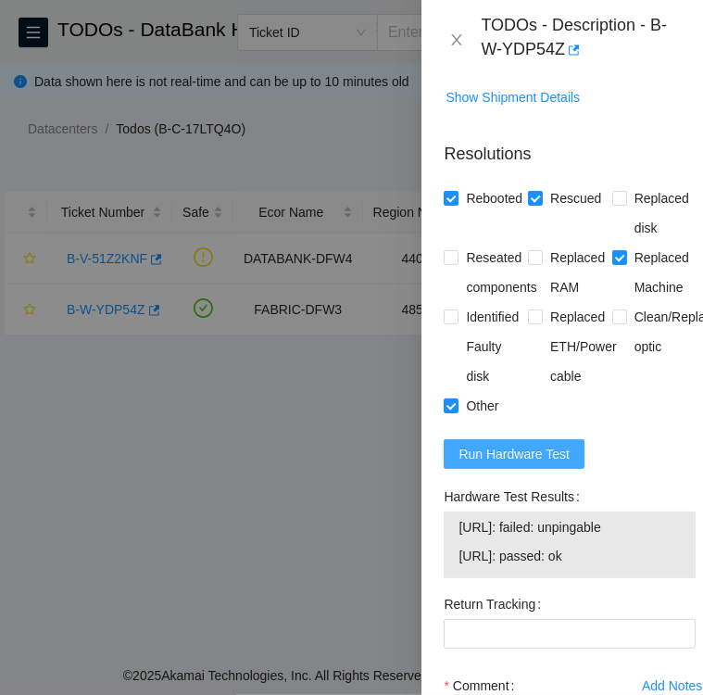
click at [530, 464] on span "Run Hardware Test" at bounding box center [514, 454] width 111 height 20
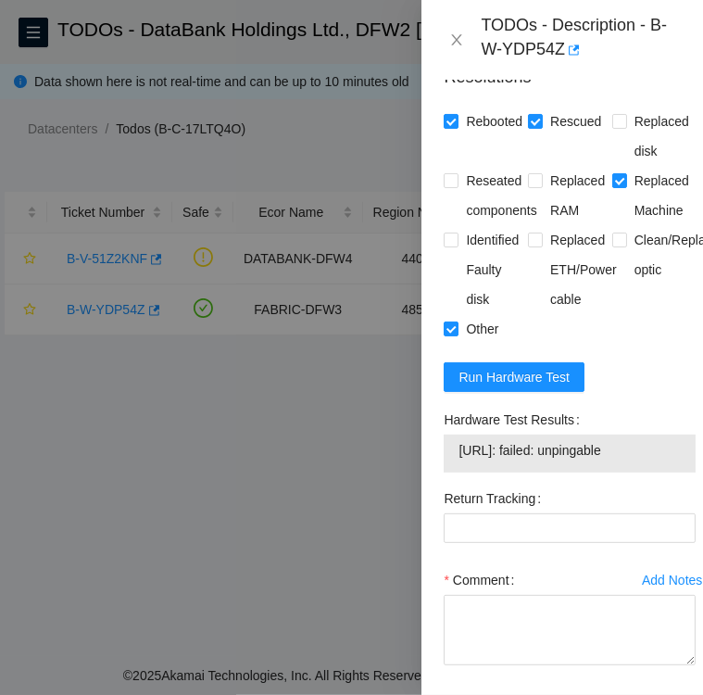
scroll to position [2184, 0]
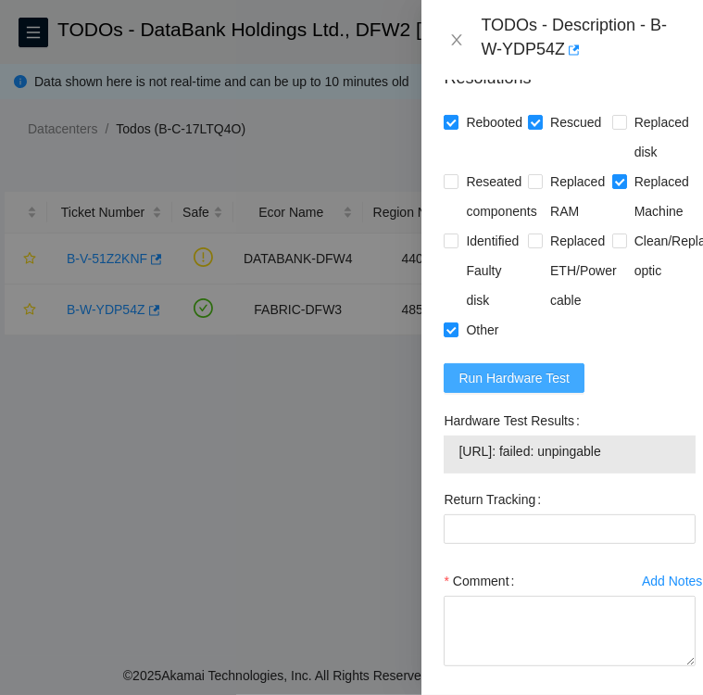
click at [496, 388] on span "Run Hardware Test" at bounding box center [514, 378] width 111 height 20
click at [486, 388] on span "Run Hardware Test" at bounding box center [514, 378] width 111 height 20
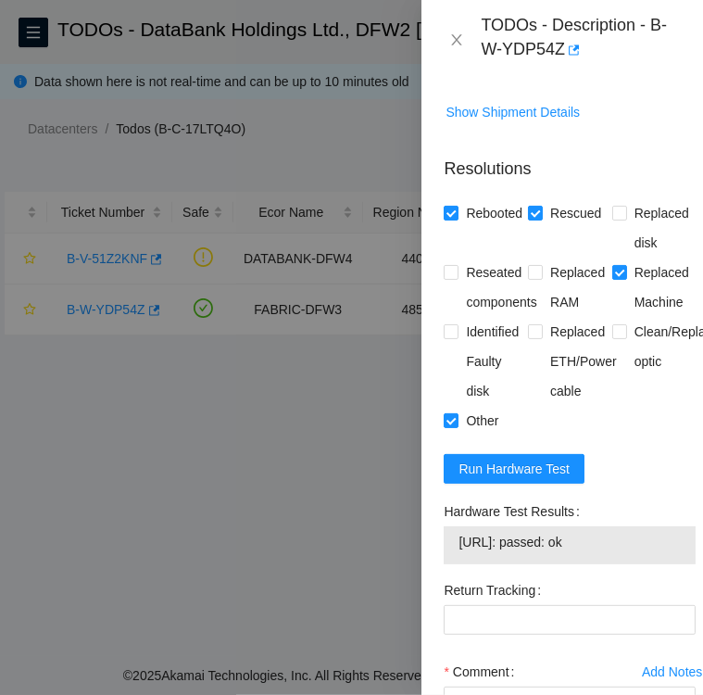
scroll to position [2213, 0]
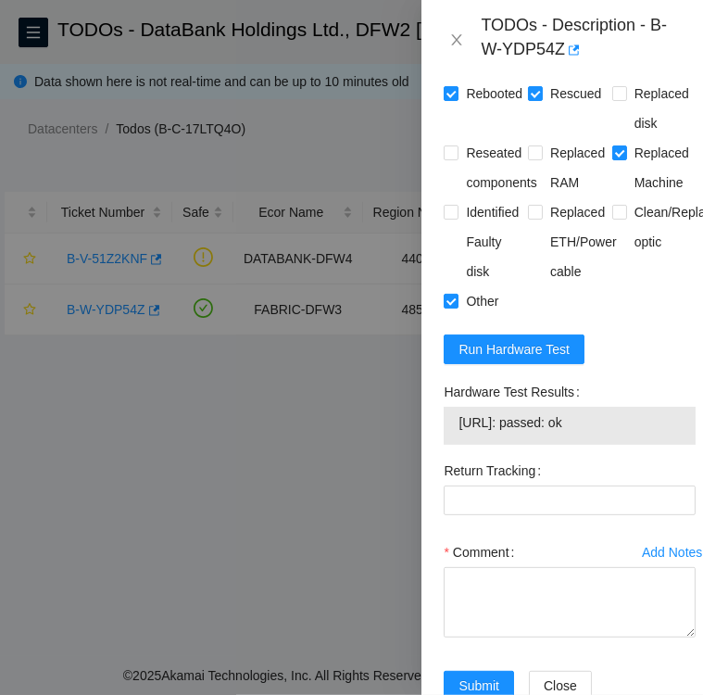
click at [608, 433] on span "23.61.206.203: passed: ok" at bounding box center [570, 422] width 222 height 20
click at [480, 360] on span "Run Hardware Test" at bounding box center [514, 349] width 111 height 20
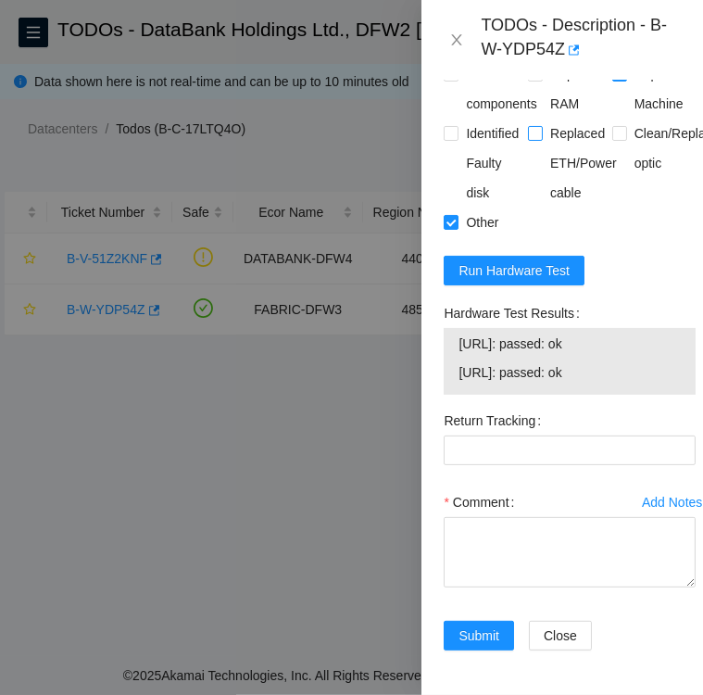
scroll to position [2359, 0]
drag, startPoint x: 604, startPoint y: 317, endPoint x: 460, endPoint y: 312, distance: 144.6
click at [460, 334] on span "23.61.206.202: passed: ok" at bounding box center [570, 344] width 222 height 20
copy span "23.61.206.202: passed: ok"
click at [571, 542] on textarea "Comment" at bounding box center [570, 552] width 252 height 70
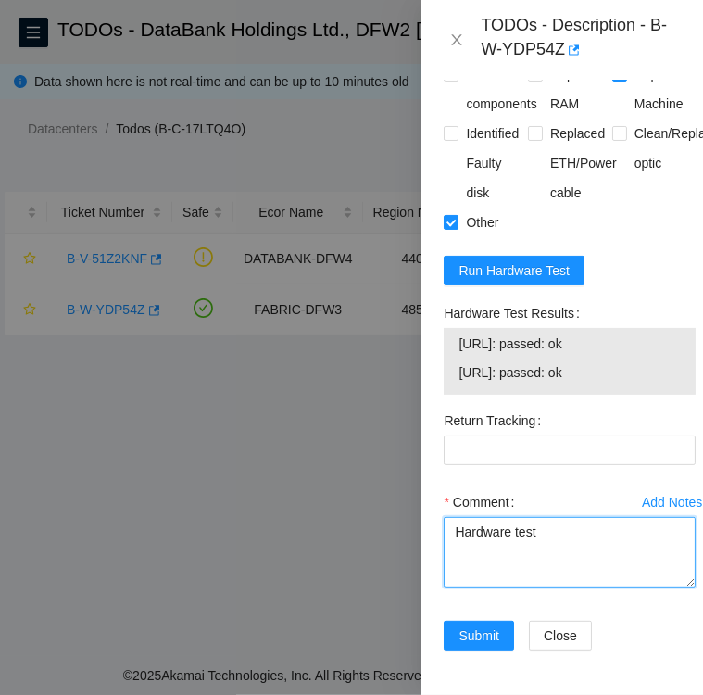
paste textarea "23.61.206.202: passed: ok"
click at [638, 333] on td "23.61.206.202: passed: ok" at bounding box center [570, 347] width 224 height 29
click at [608, 362] on span "23.61.206.203: passed: ok" at bounding box center [570, 372] width 222 height 20
drag, startPoint x: 602, startPoint y: 346, endPoint x: 462, endPoint y: 356, distance: 141.2
click at [462, 361] on td "23.61.206.203: passed: ok" at bounding box center [570, 375] width 224 height 29
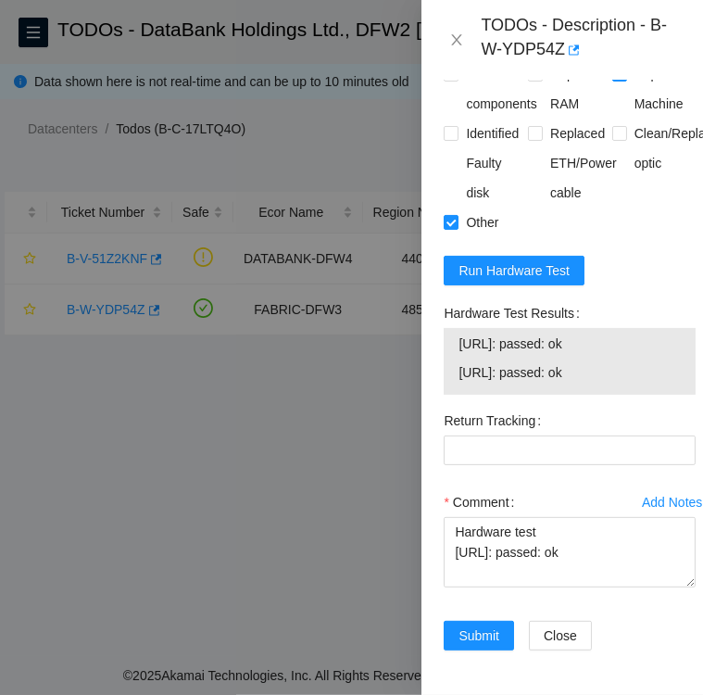
copy span "23.61.206.203: passed: ok"
click at [609, 523] on textarea "Hardware test 23.61.206.202: passed: ok" at bounding box center [570, 552] width 252 height 70
paste textarea "23.61.206.203: passed: ok"
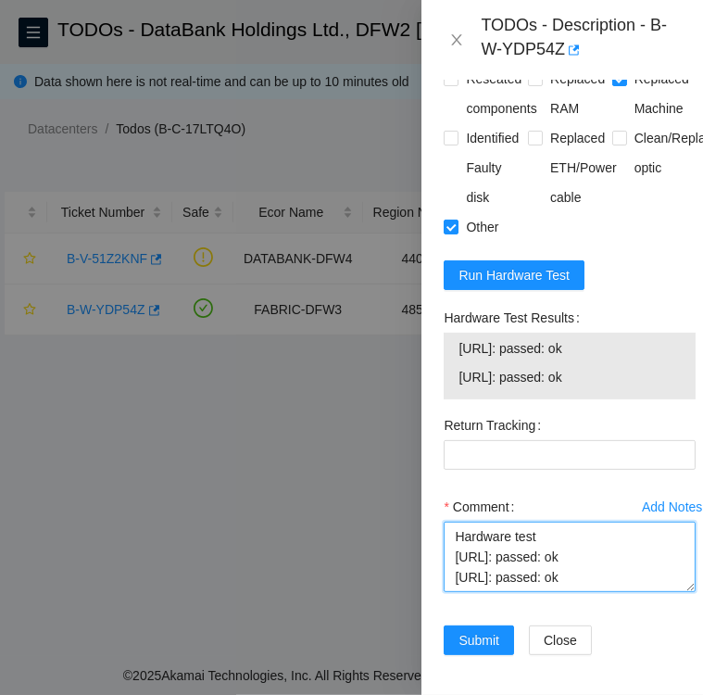
scroll to position [2295, 0]
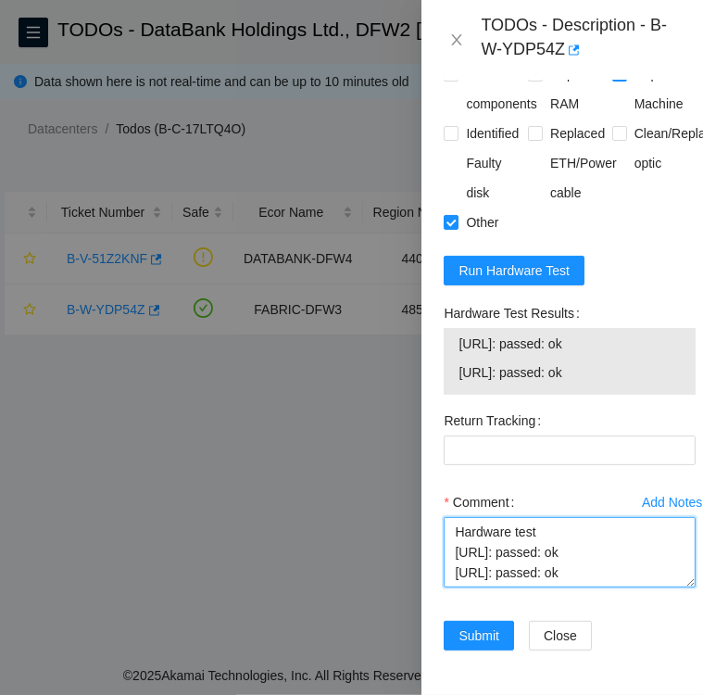
type textarea "Hardware test 23.61.206.202: passed: ok 23.61.206.203: passed: ok"
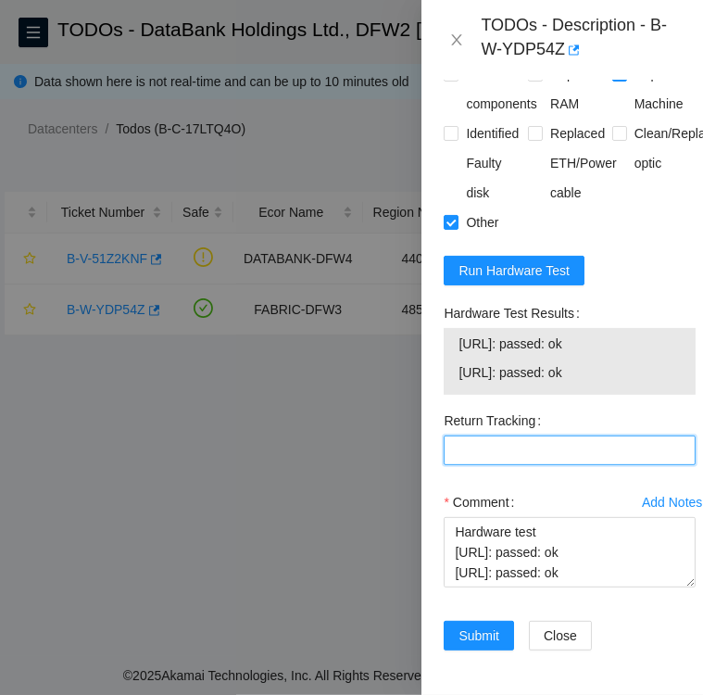
click at [493, 465] on Tracking "Return Tracking" at bounding box center [570, 451] width 252 height 30
paste Tracking "9612018969028700238541"
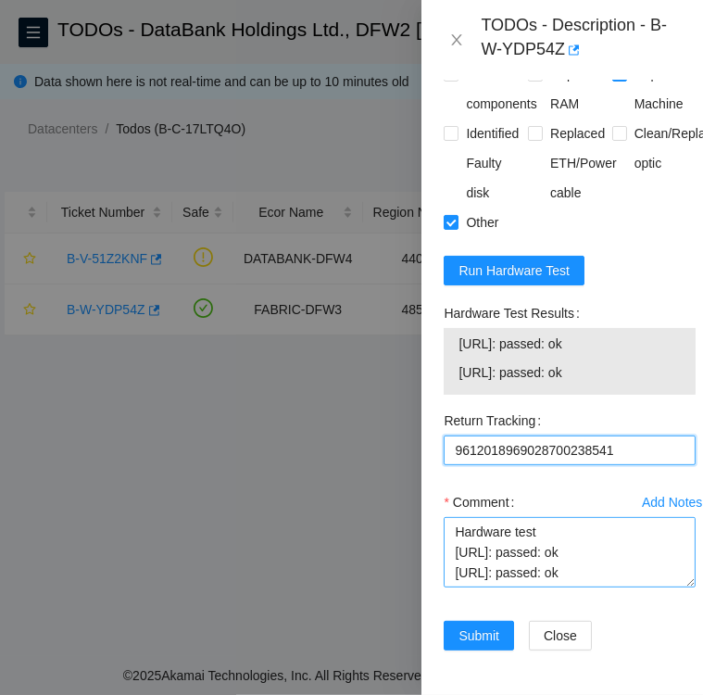
type Tracking "9612018969028700238541"
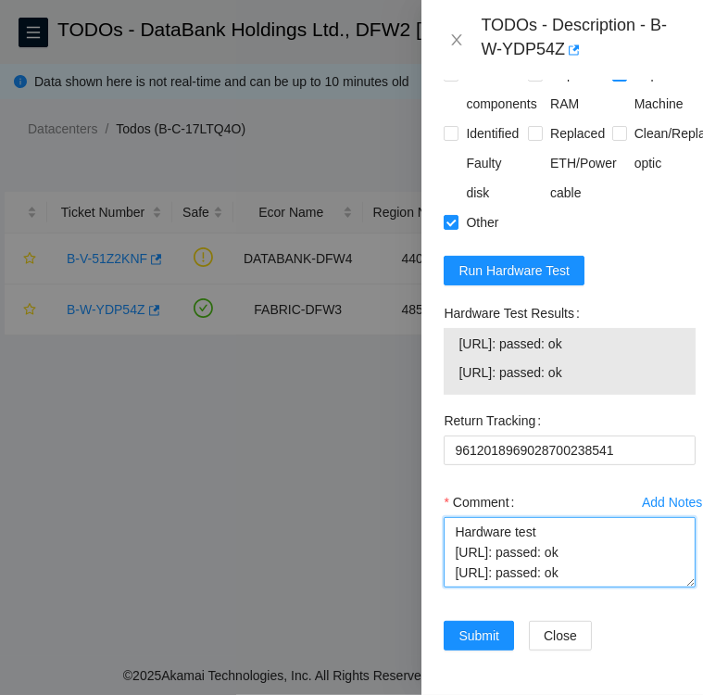
click at [456, 561] on textarea "Hardware test 23.61.206.202: passed: ok 23.61.206.203: passed: ok" at bounding box center [570, 552] width 252 height 70
click at [536, 568] on textarea "Hardware test 23.61.206.202: passed: ok 23.61.206.203: passed: ok" at bounding box center [570, 552] width 252 height 70
paste textarea "MX-2024-0635-N0, MX-2024-0635-N1"
click at [451, 562] on textarea "MX-2024-0635-N0, MX-2024-0635-N1 Hardware test 23.61.206.202: passed: ok 23.61.…" at bounding box center [570, 552] width 252 height 70
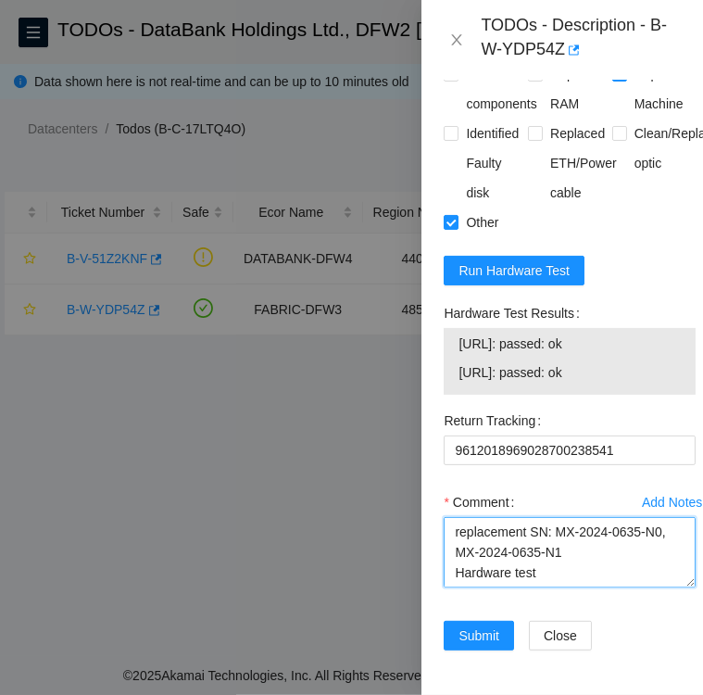
click at [553, 565] on textarea "replacement SN: MX-2024-0635-N0, MX-2024-0635-N1 Hardware test 23.61.206.202: p…" at bounding box center [570, 552] width 252 height 70
click at [449, 517] on textarea "replacement SN: MX-2024-0635-N0, MX-2024-0635-N1 Hardware test 23.61.206.202: p…" at bounding box center [570, 552] width 252 height 70
click at [640, 545] on textarea "followed instructions per TODO replacement SN: MX-2024-0635-N0, MX-2024-0635-N1…" at bounding box center [570, 552] width 252 height 70
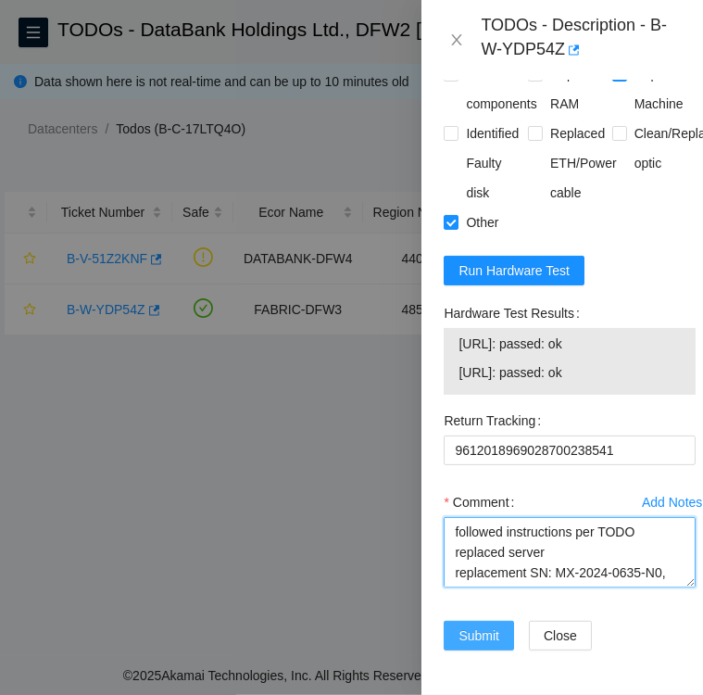
type textarea "followed instructions per TODO replaced server replacement SN: MX-2024-0635-N0,…"
click at [491, 626] on span "Submit" at bounding box center [479, 636] width 41 height 20
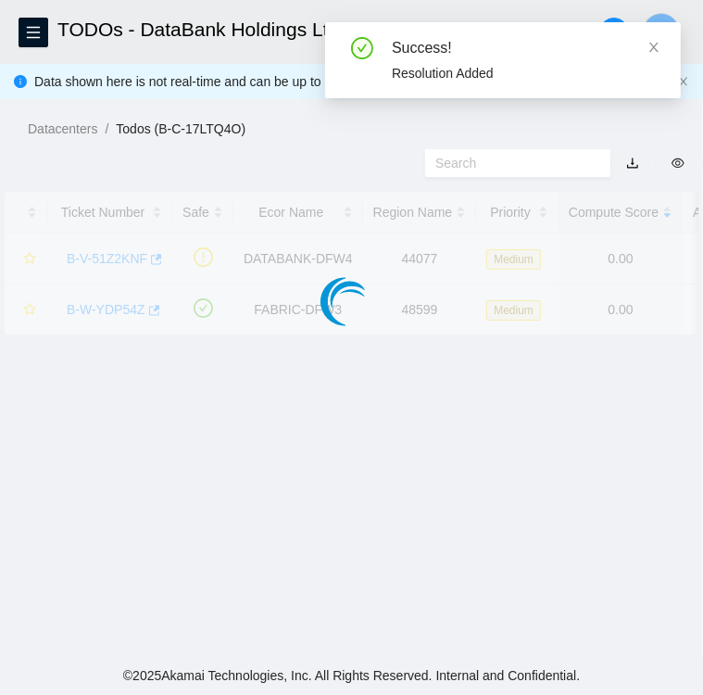
scroll to position [479, 0]
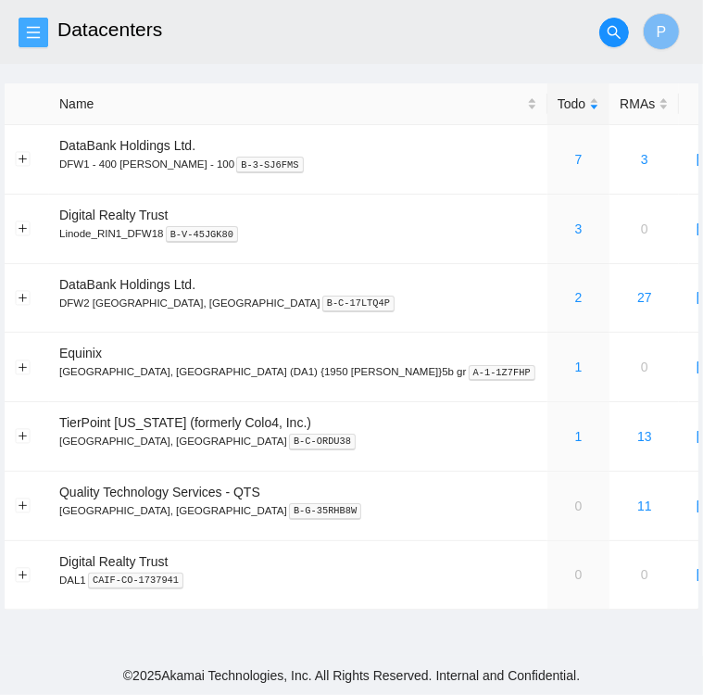
click at [30, 34] on icon "menu" at bounding box center [33, 32] width 15 height 15
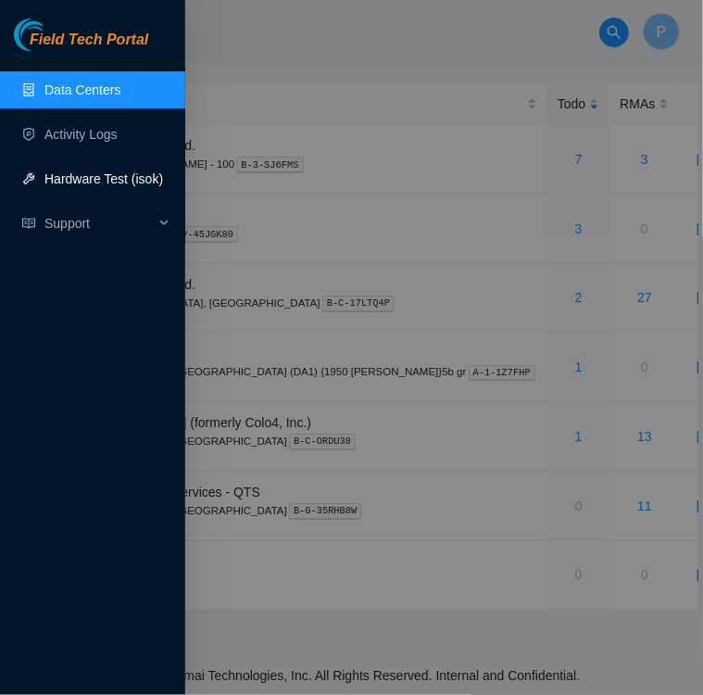
click at [56, 186] on link "Hardware Test (isok)" at bounding box center [103, 178] width 119 height 15
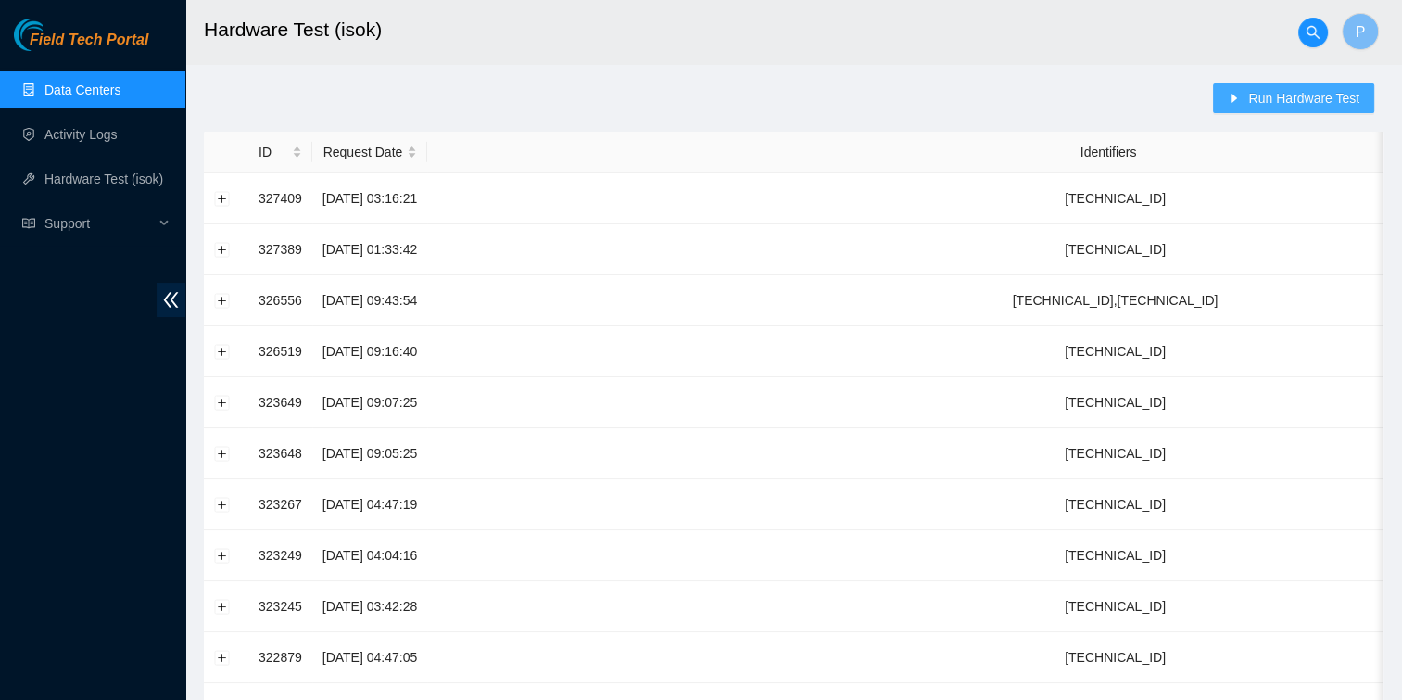
click at [702, 100] on span "Run Hardware Test" at bounding box center [1303, 98] width 111 height 20
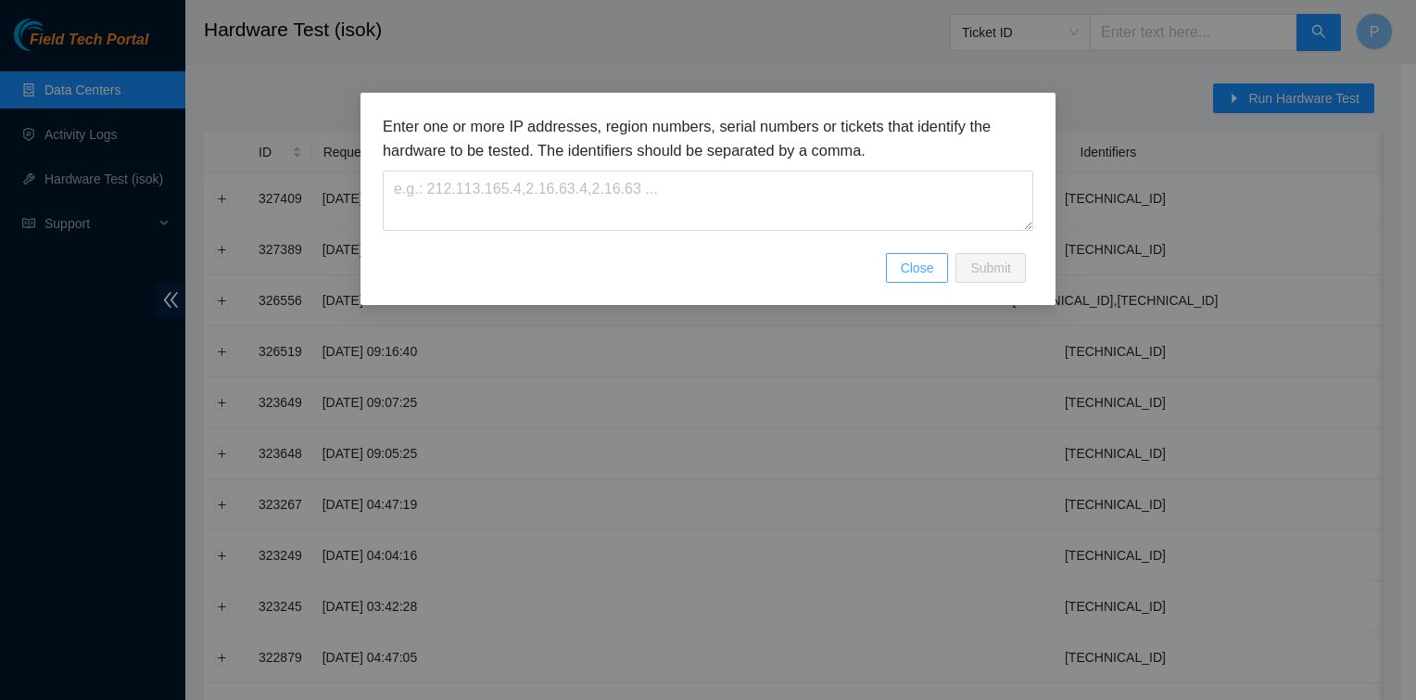
click at [702, 279] on button "Close" at bounding box center [917, 268] width 63 height 30
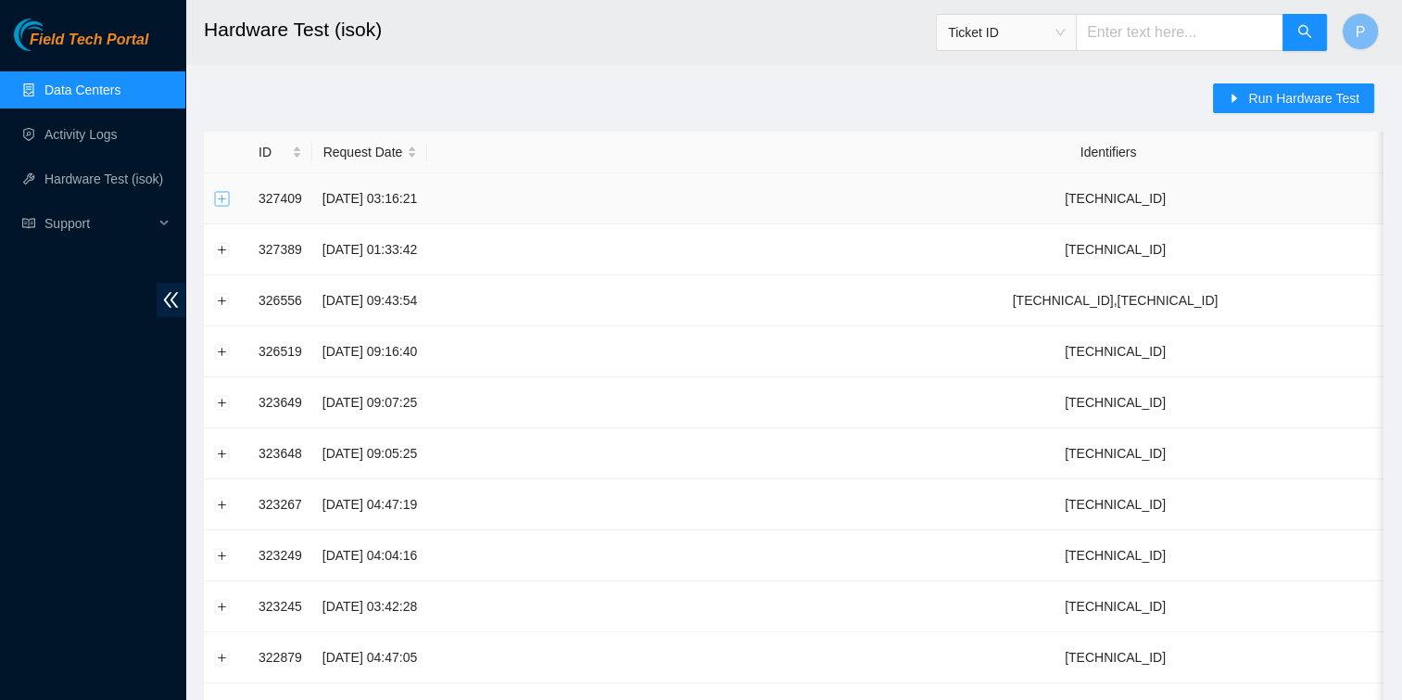
click at [217, 200] on button "Expand row" at bounding box center [222, 198] width 15 height 15
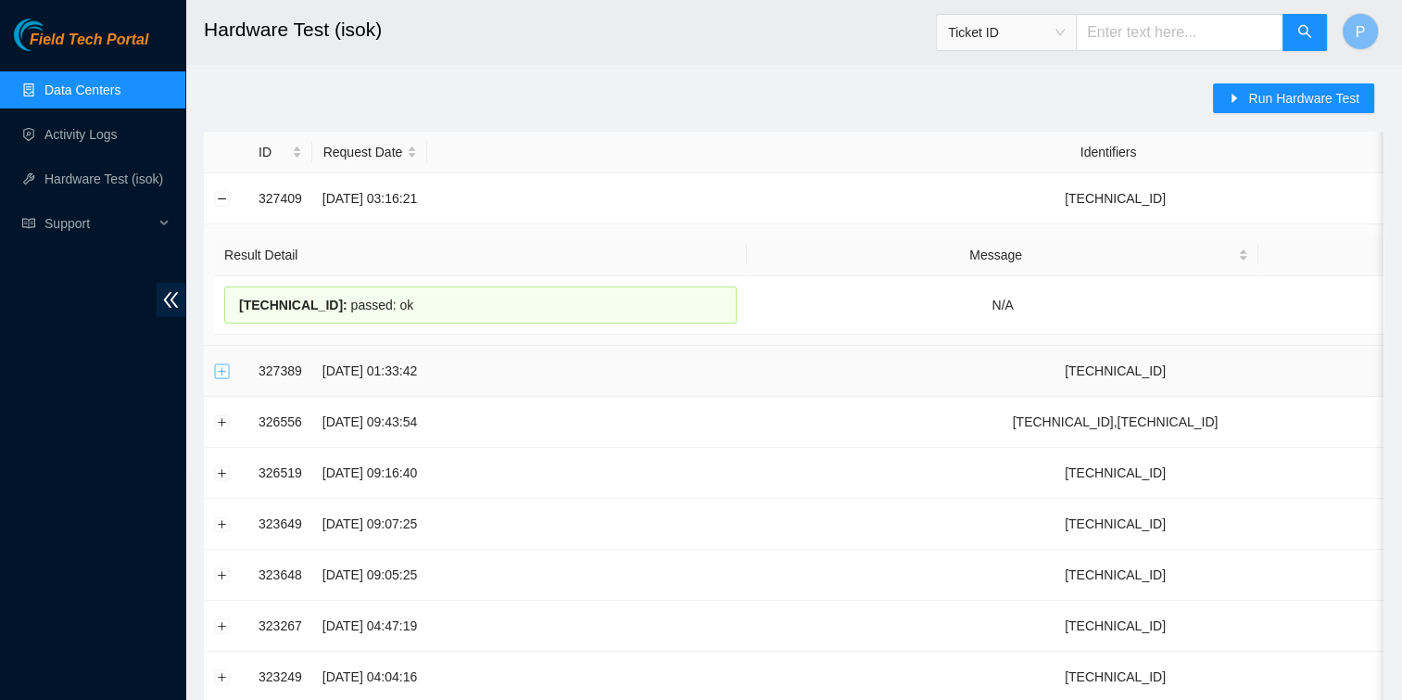
click at [223, 374] on button "Expand row" at bounding box center [222, 370] width 15 height 15
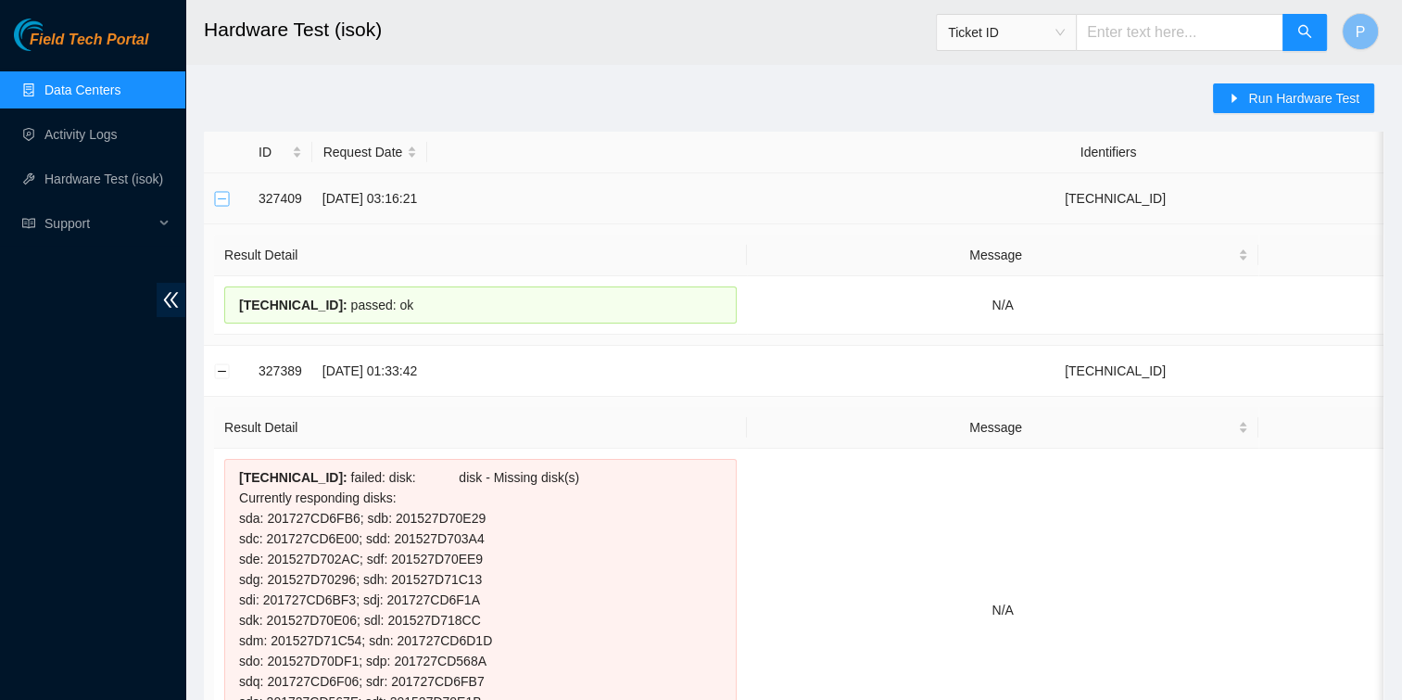
click at [224, 196] on button "Collapse row" at bounding box center [222, 198] width 15 height 15
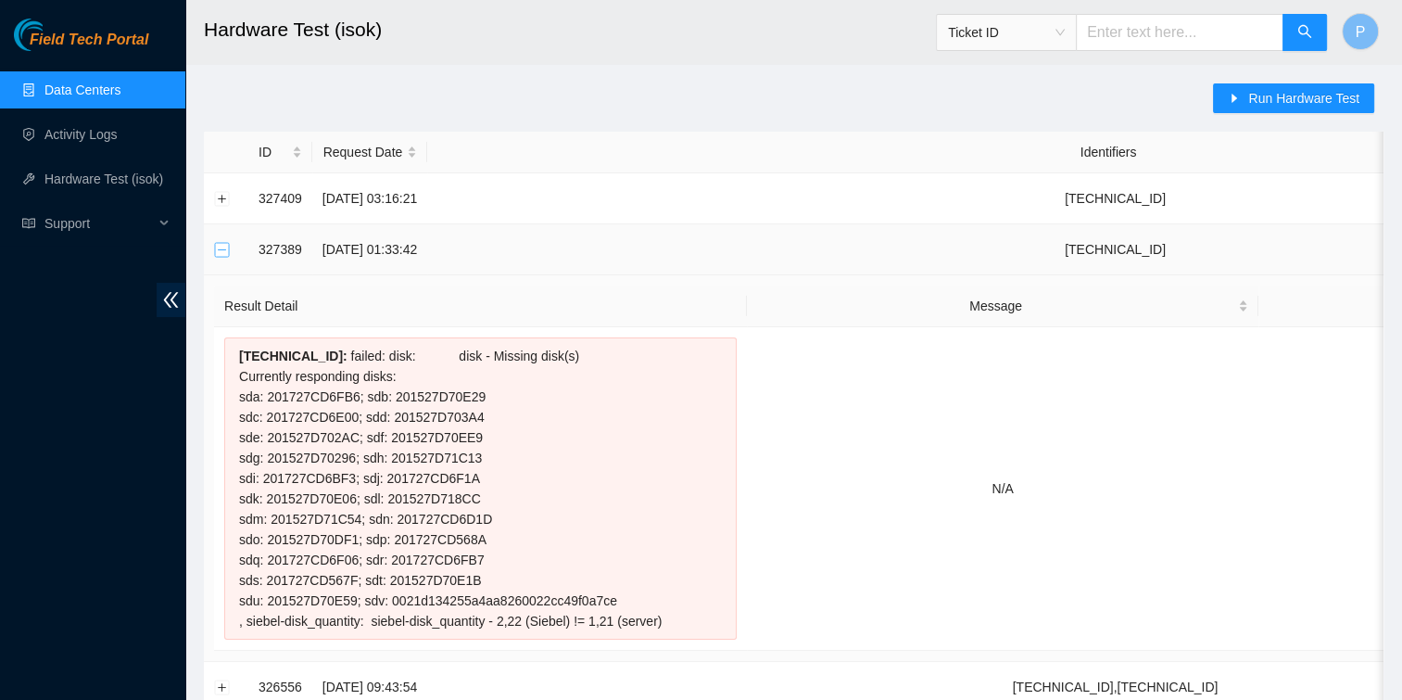
click at [226, 243] on button "Collapse row" at bounding box center [222, 249] width 15 height 15
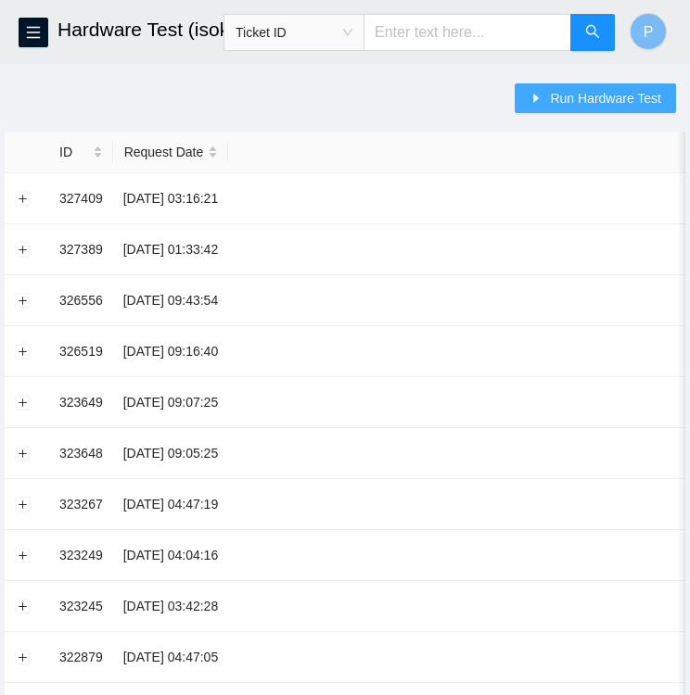
click at [567, 98] on span "Run Hardware Test" at bounding box center [605, 98] width 111 height 20
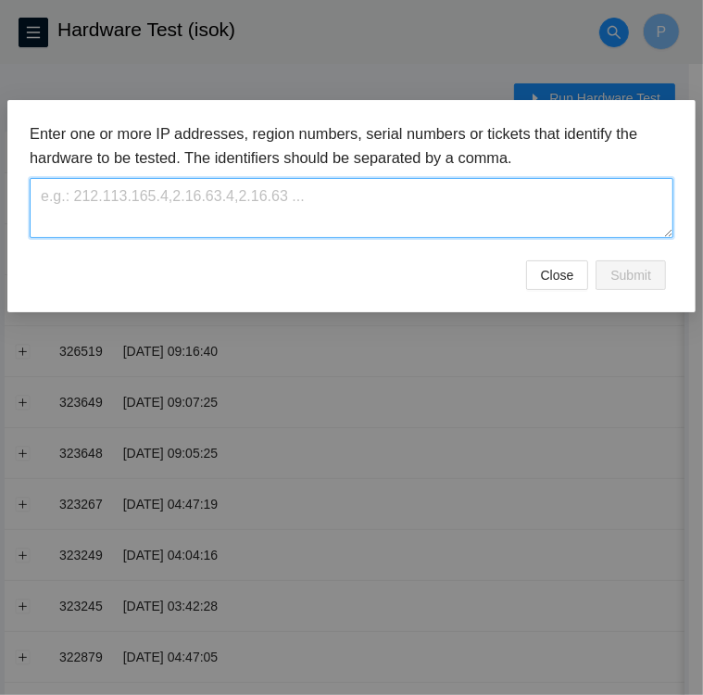
click at [284, 211] on textarea at bounding box center [352, 208] width 644 height 60
paste textarea "23.61.206.202"
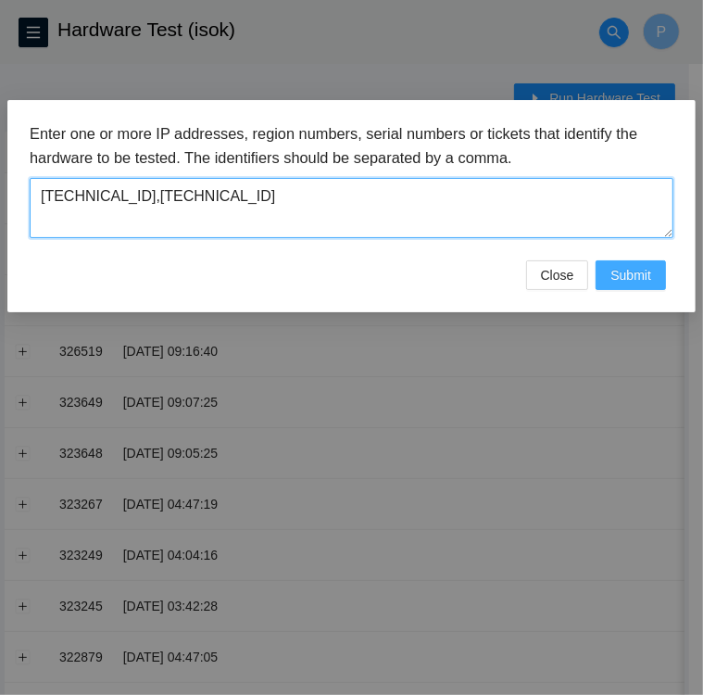
type textarea "23.61.206.202,23.61.206.203"
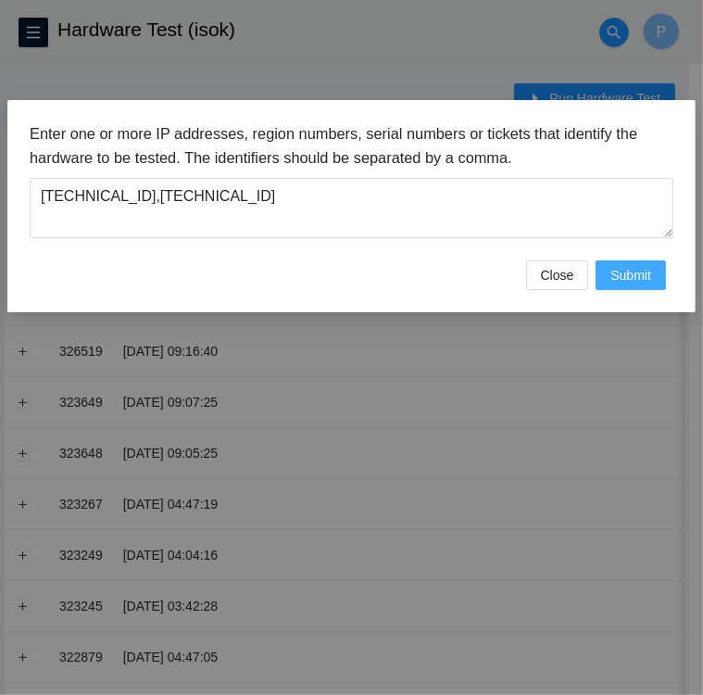
click at [639, 278] on span "Submit" at bounding box center [631, 275] width 41 height 20
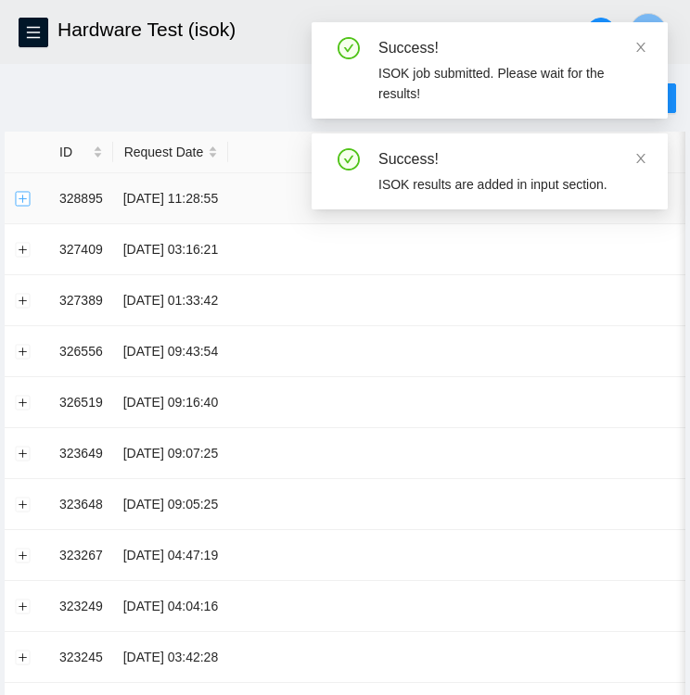
click at [21, 203] on button "Expand row" at bounding box center [23, 198] width 15 height 15
